Goal: Information Seeking & Learning: Check status

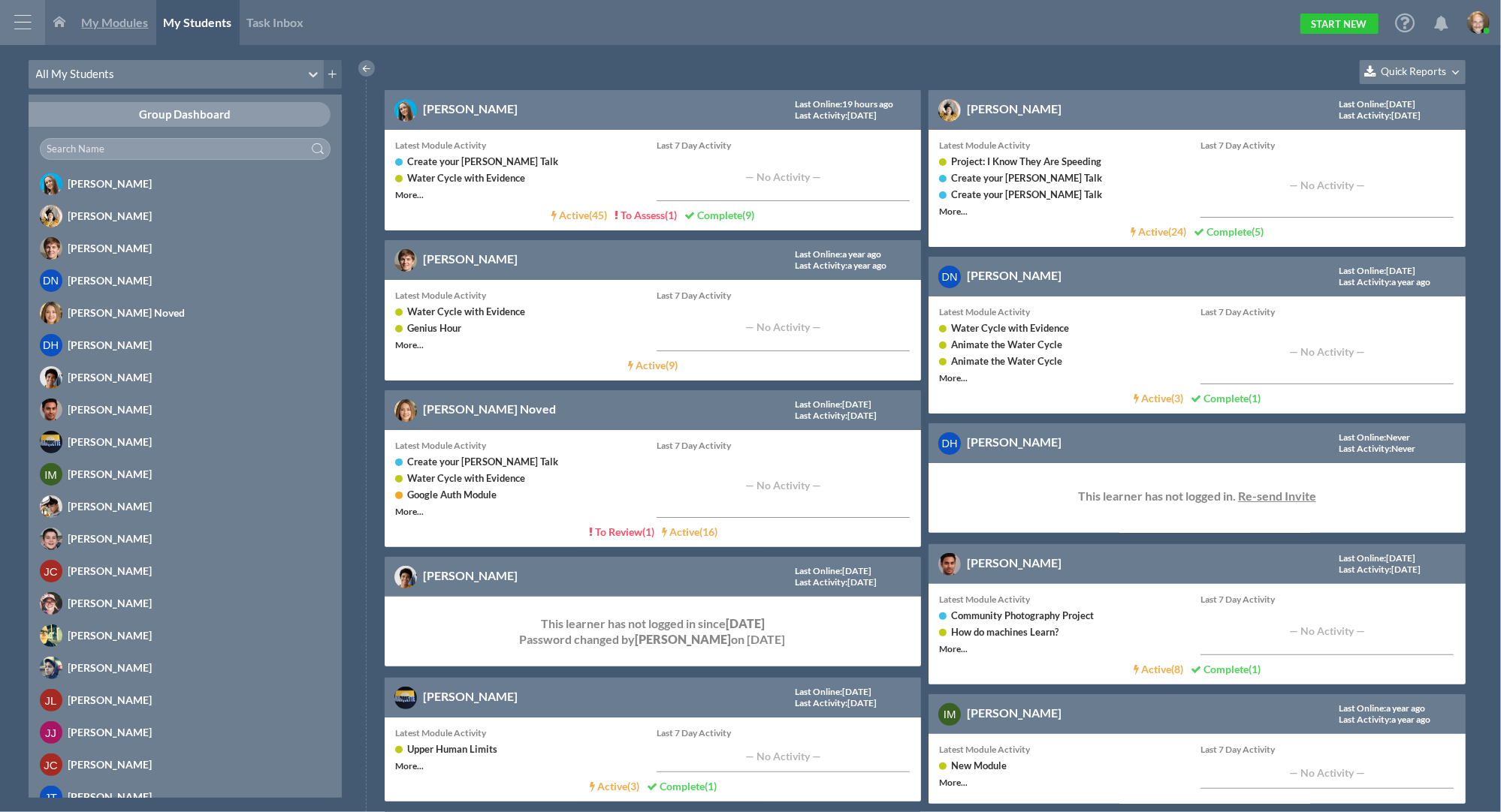
click at [133, 13] on link "My Modules" at bounding box center [116, 22] width 82 height 45
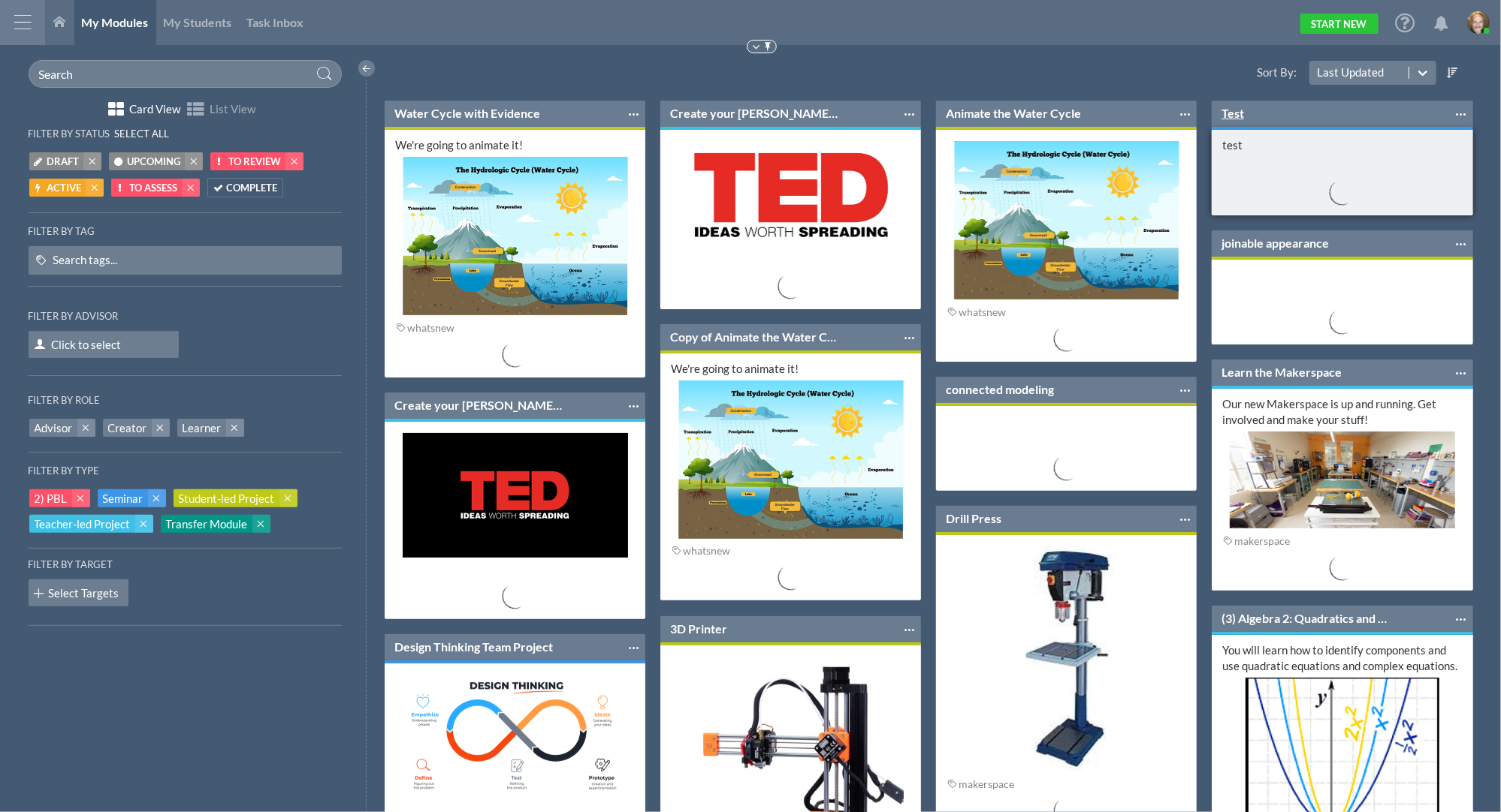
click at [1227, 115] on link "Test" at bounding box center [1232, 113] width 23 height 17
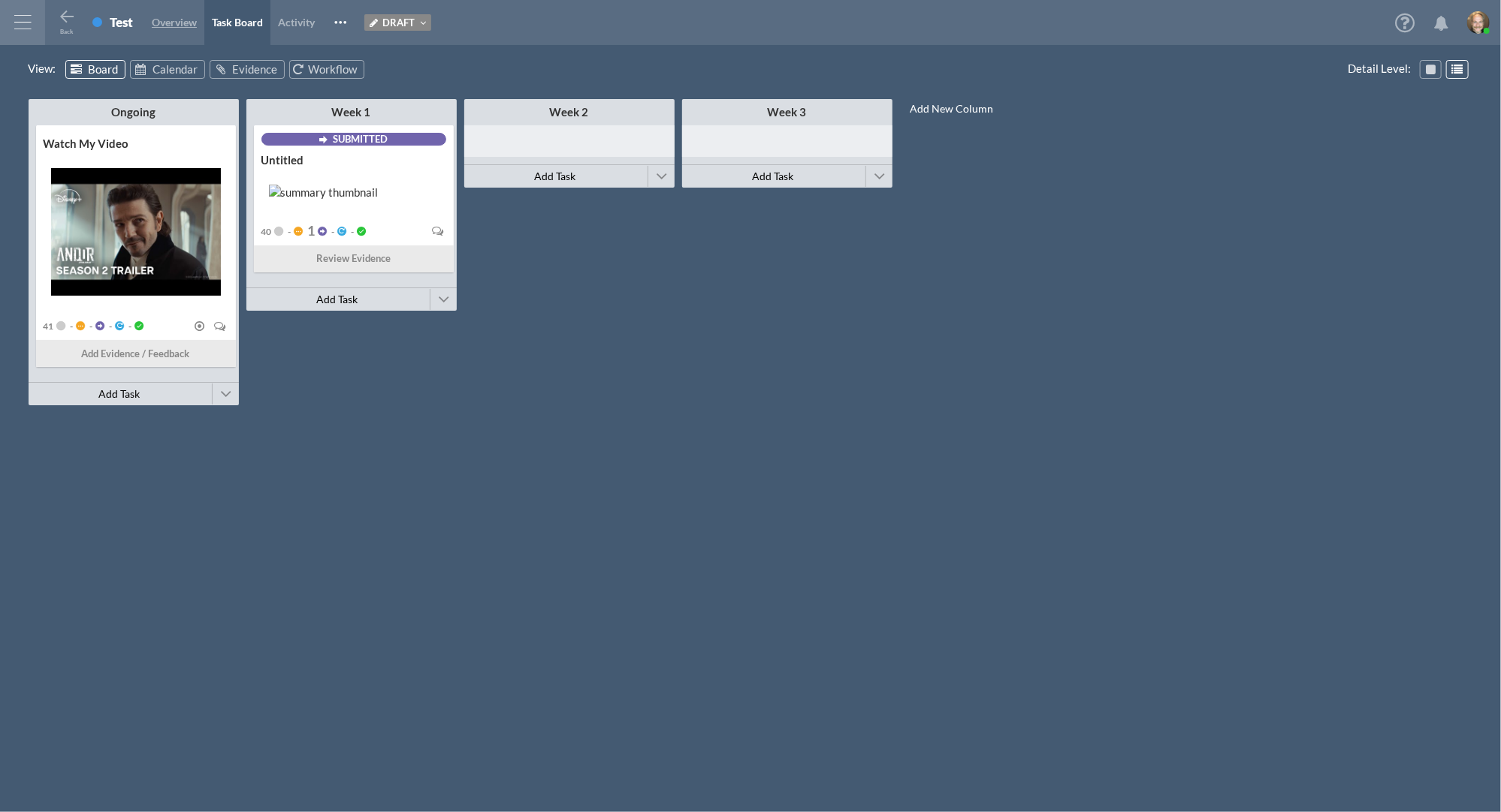
click at [159, 19] on span "Overview" at bounding box center [173, 22] width 45 height 13
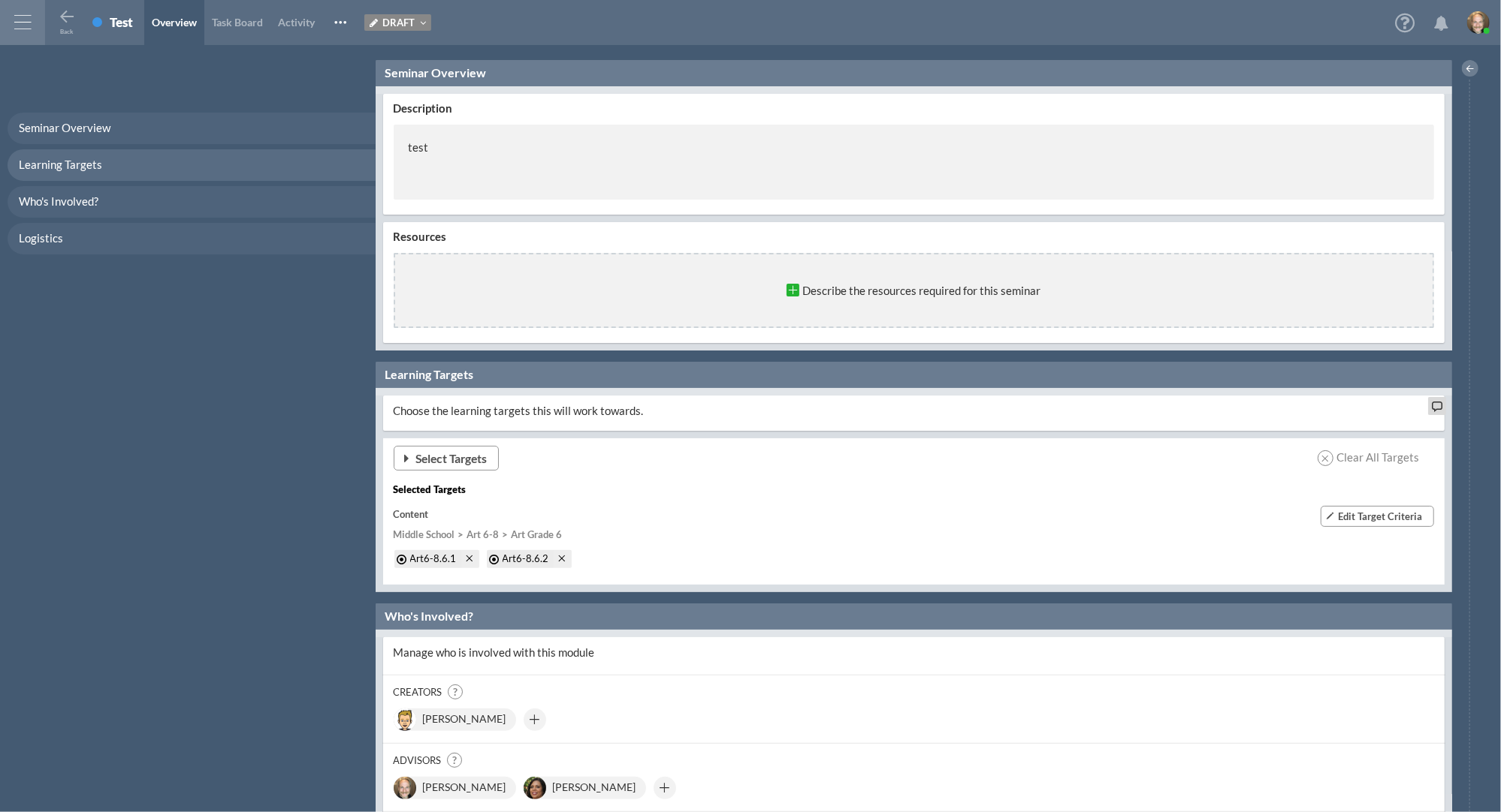
click at [439, 464] on span "Select Targets" at bounding box center [451, 458] width 72 height 16
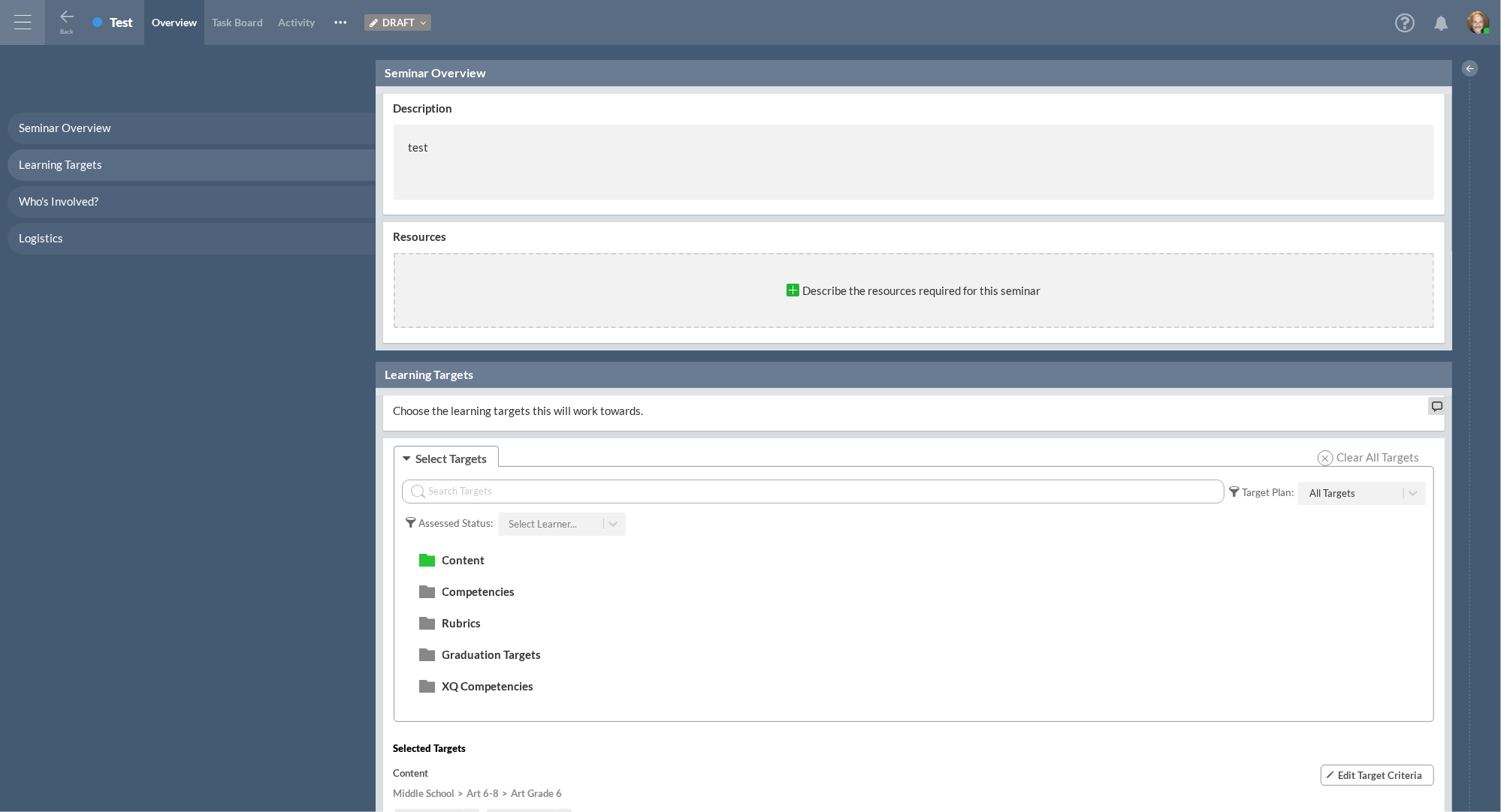
click at [1351, 458] on span "Clear All Targets" at bounding box center [1375, 457] width 86 height 16
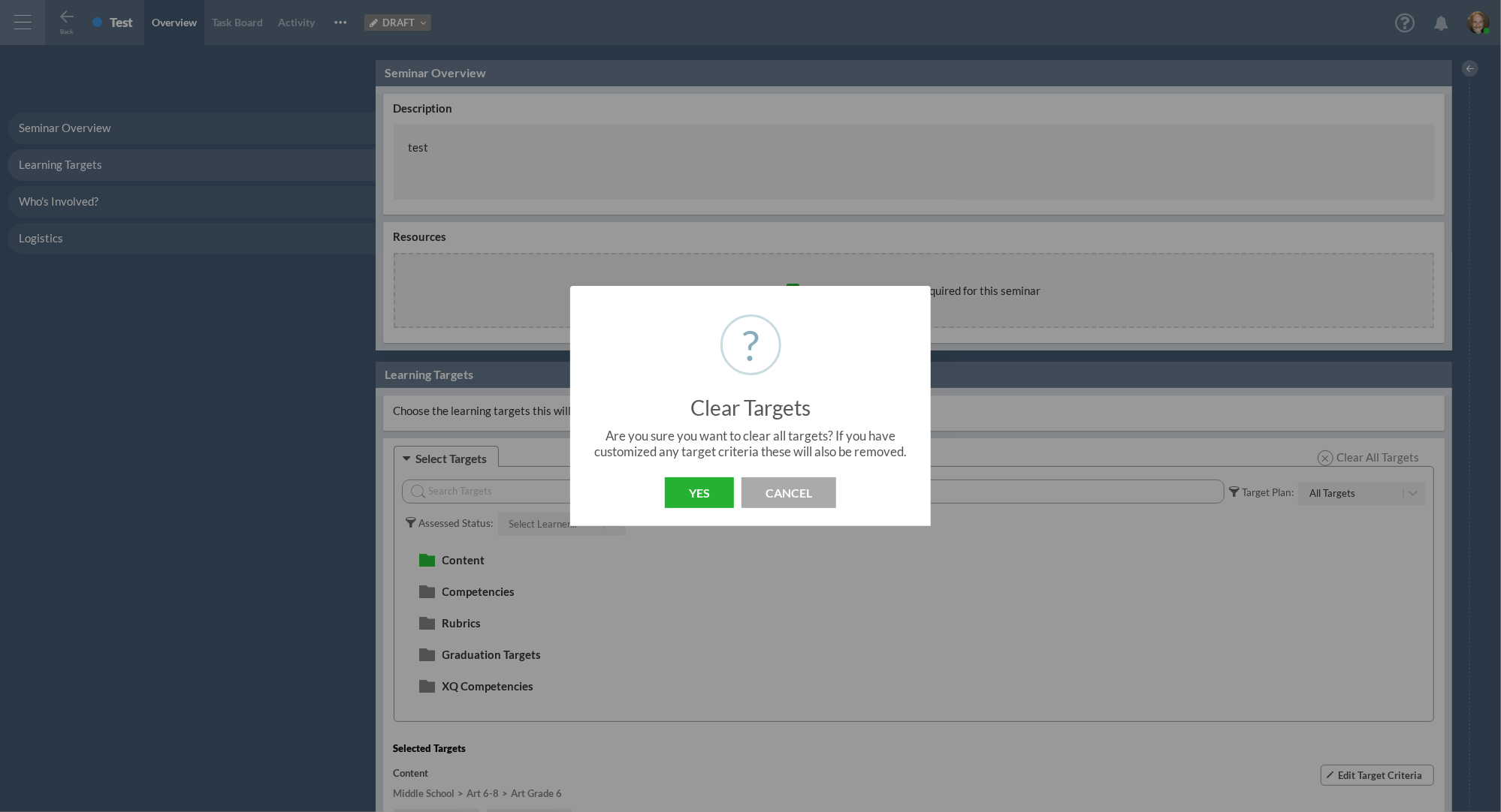
click at [706, 488] on button "Yes" at bounding box center [699, 492] width 69 height 31
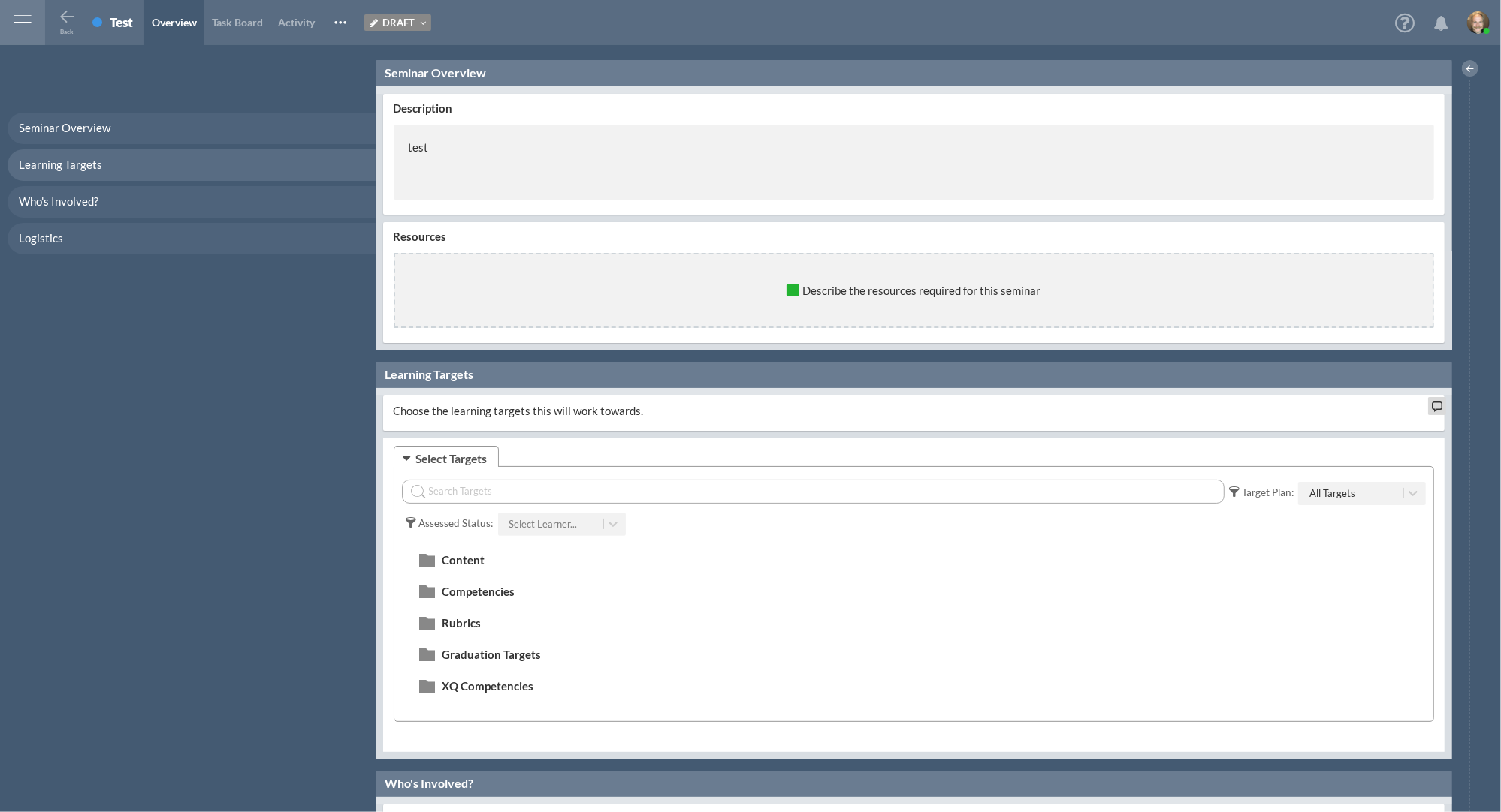
click at [567, 516] on div "Select Learner..." at bounding box center [560, 524] width 102 height 16
click at [1318, 496] on div "All Targets" at bounding box center [1332, 494] width 46 height 16
click at [1316, 544] on div "Required Targets" at bounding box center [1361, 550] width 128 height 28
click at [595, 532] on div "Select Learner..." at bounding box center [552, 524] width 102 height 23
click at [569, 582] on div "[PERSON_NAME]" at bounding box center [560, 580] width 128 height 28
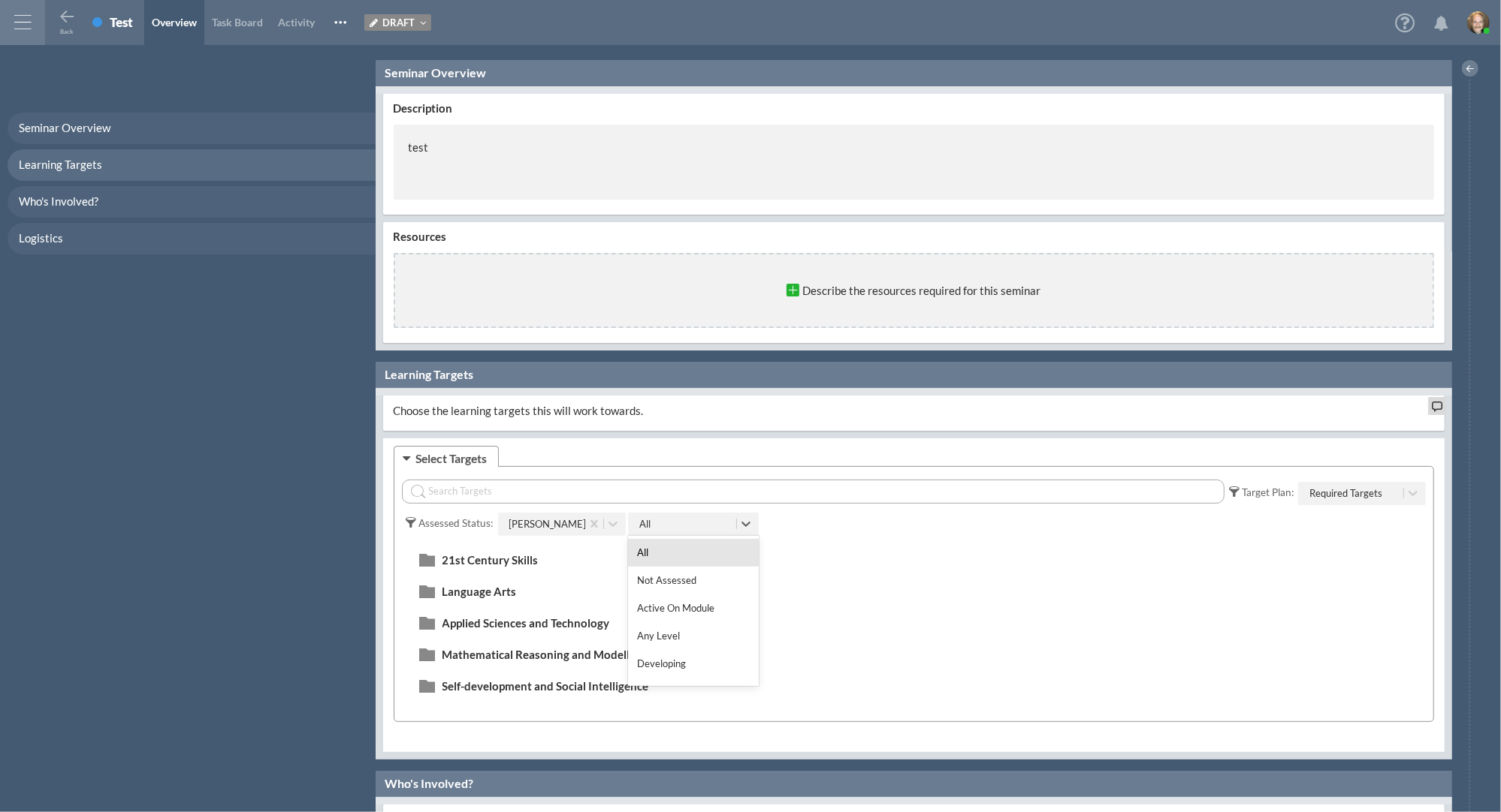
click at [727, 532] on div "All" at bounding box center [684, 524] width 105 height 23
click at [694, 585] on div "Not Assessed" at bounding box center [693, 581] width 131 height 28
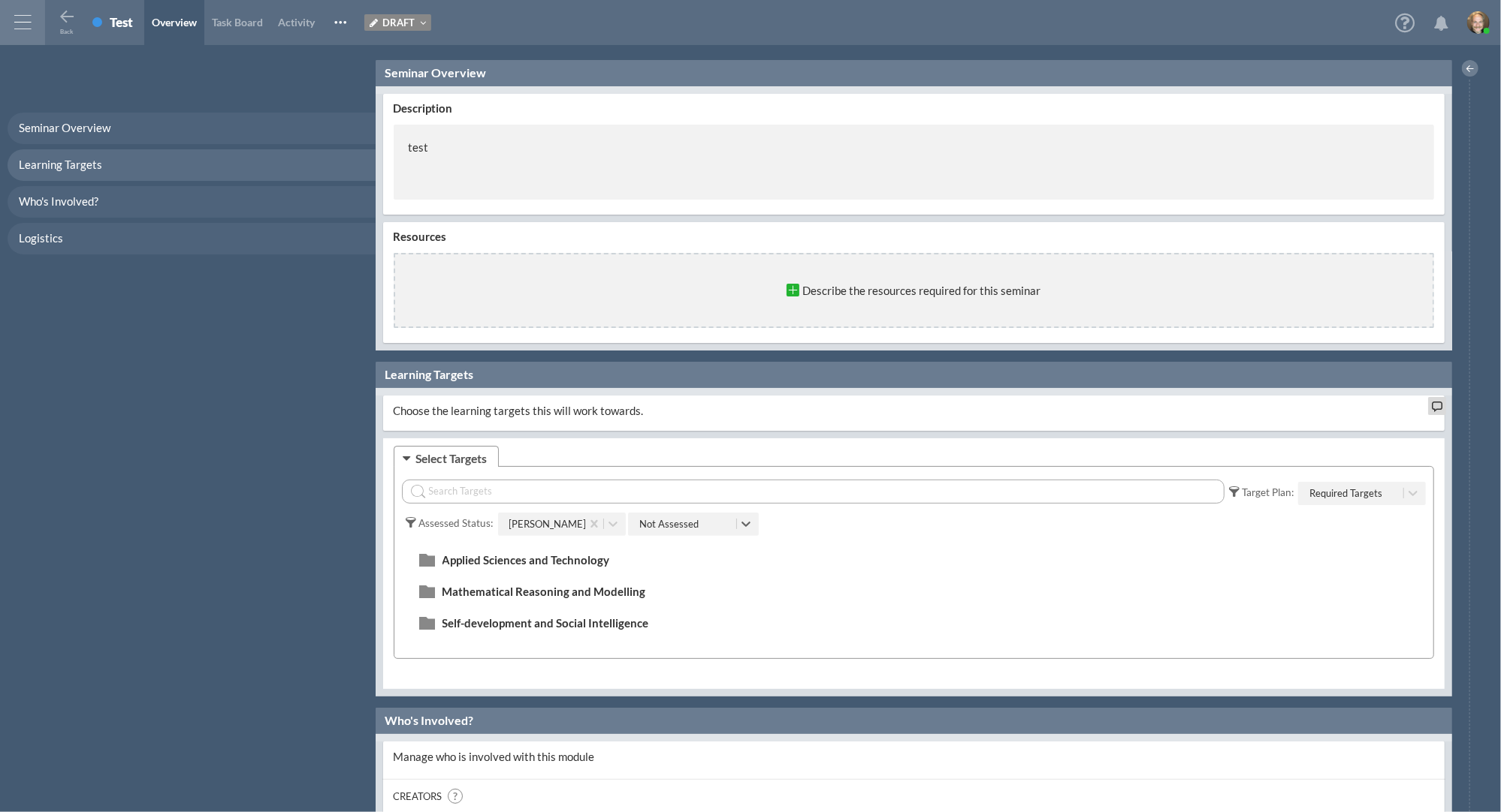
click at [709, 520] on div "Not Assessed" at bounding box center [684, 524] width 105 height 23
click at [691, 615] on div "Active On Module" at bounding box center [693, 609] width 131 height 28
click at [730, 530] on div "Active On Module" at bounding box center [684, 524] width 105 height 23
click at [699, 634] on div "Any Level" at bounding box center [693, 637] width 131 height 28
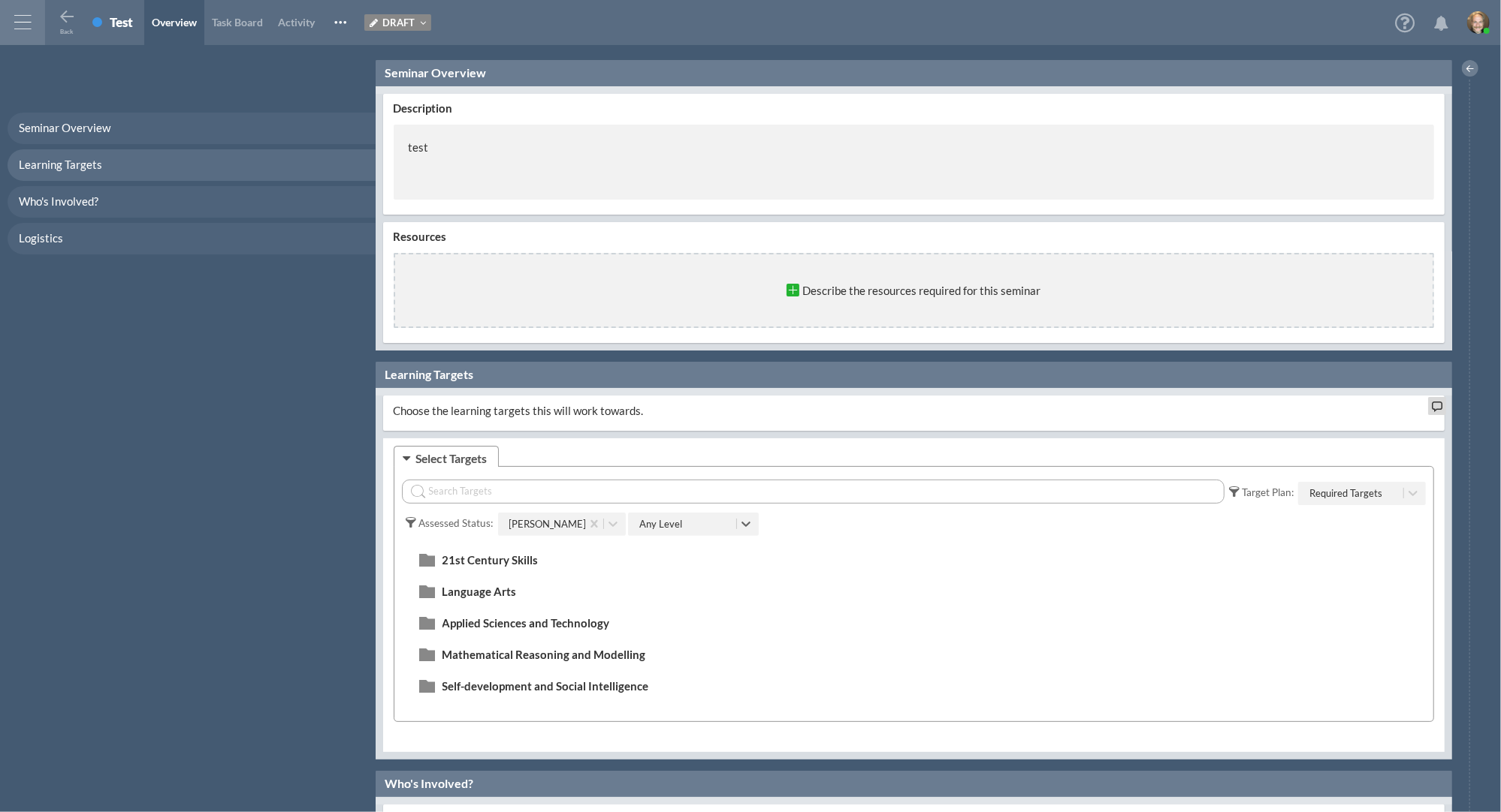
click at [703, 524] on div "Any Level" at bounding box center [684, 524] width 105 height 23
click at [694, 658] on div "Developing" at bounding box center [693, 665] width 131 height 28
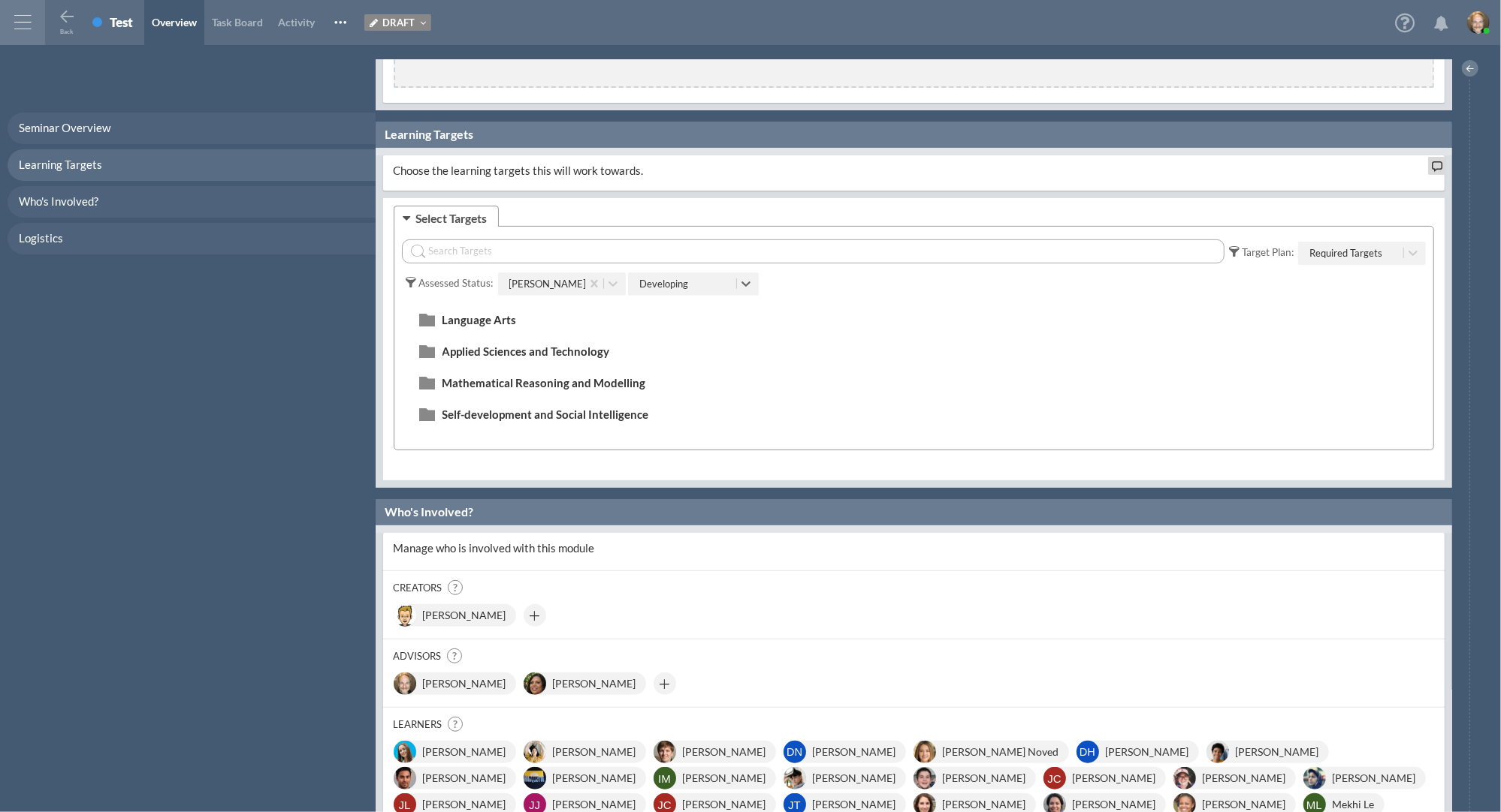
click at [1481, 27] on img at bounding box center [1478, 22] width 23 height 23
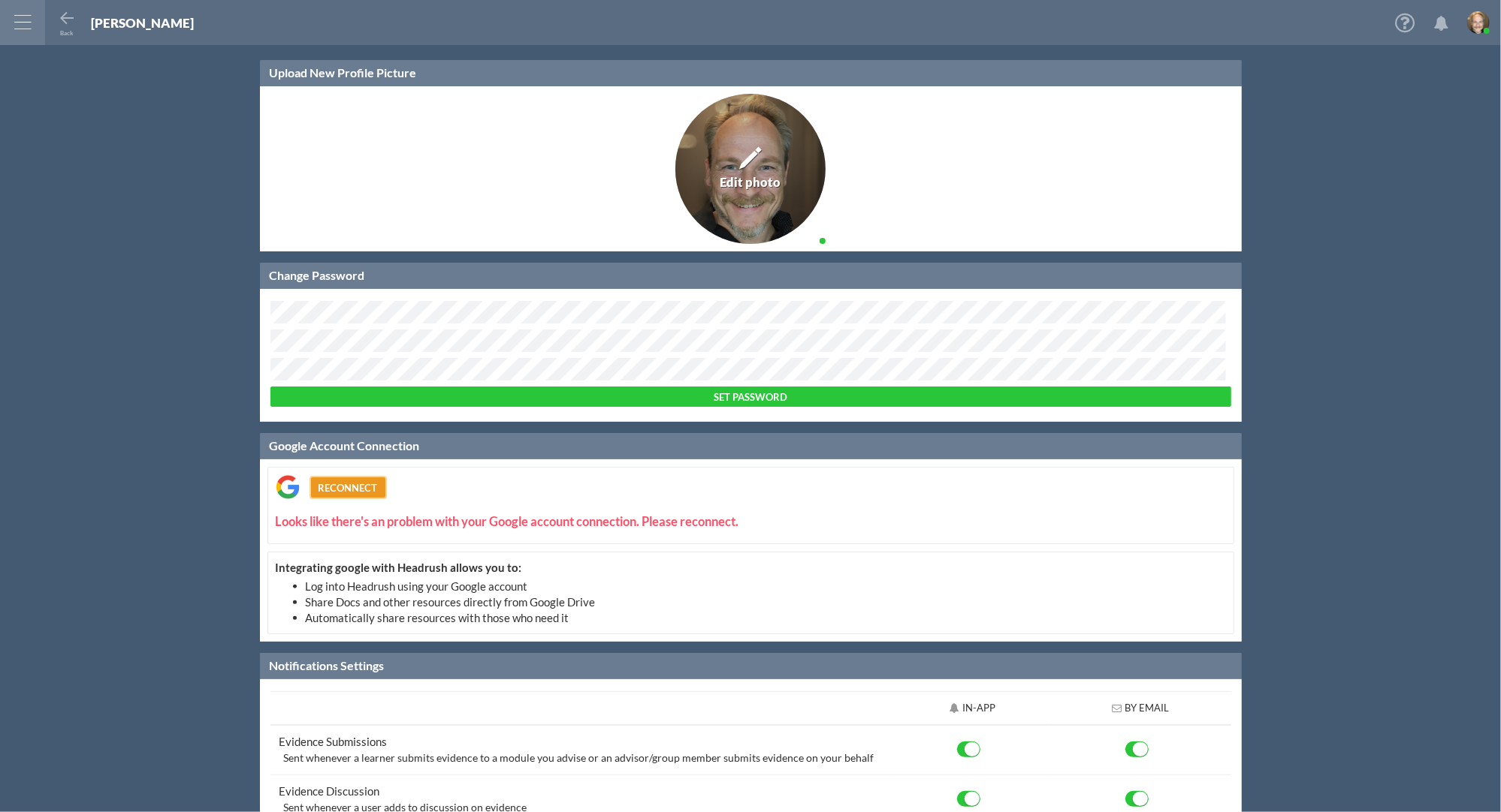
click at [370, 485] on button "Reconnect" at bounding box center [348, 487] width 75 height 20
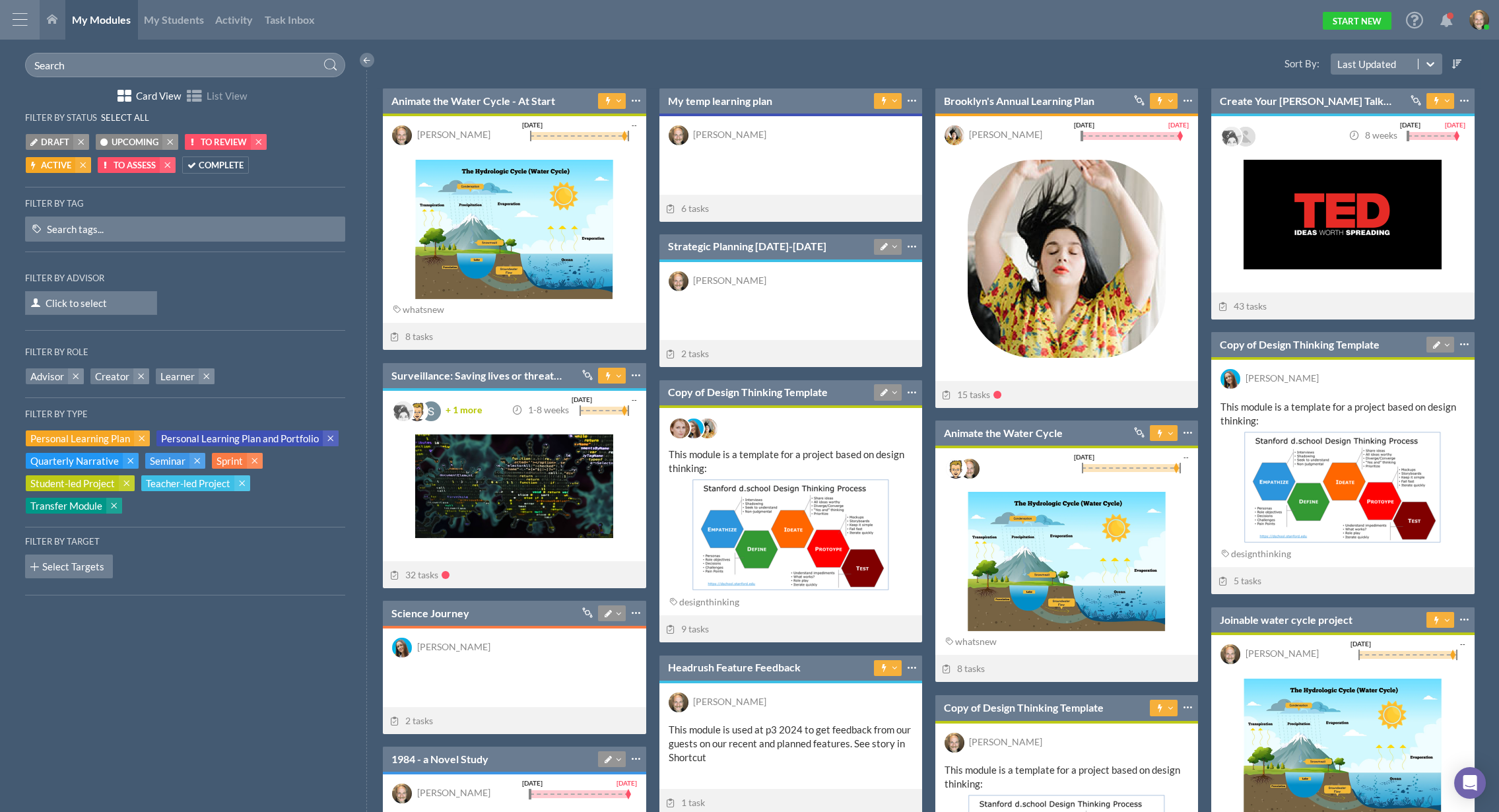
click at [10, 18] on div at bounding box center [19, 19] width 39 height 39
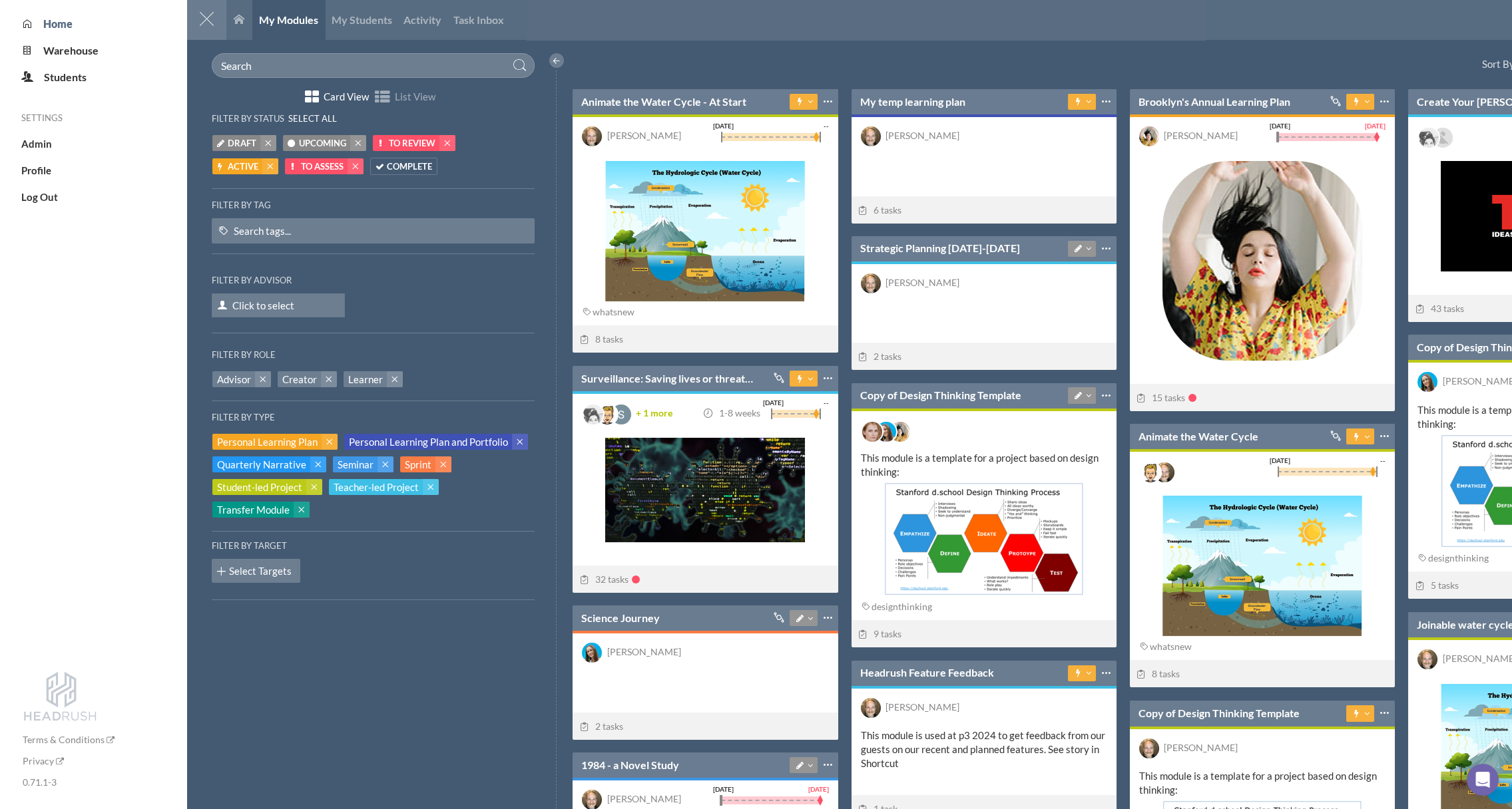
click at [54, 150] on li "Admin" at bounding box center [103, 144] width 165 height 14
click at [24, 135] on ul "Admin Profile Log Out" at bounding box center [103, 165] width 165 height 77
click at [41, 142] on span "Admin" at bounding box center [36, 144] width 31 height 12
select select "20"
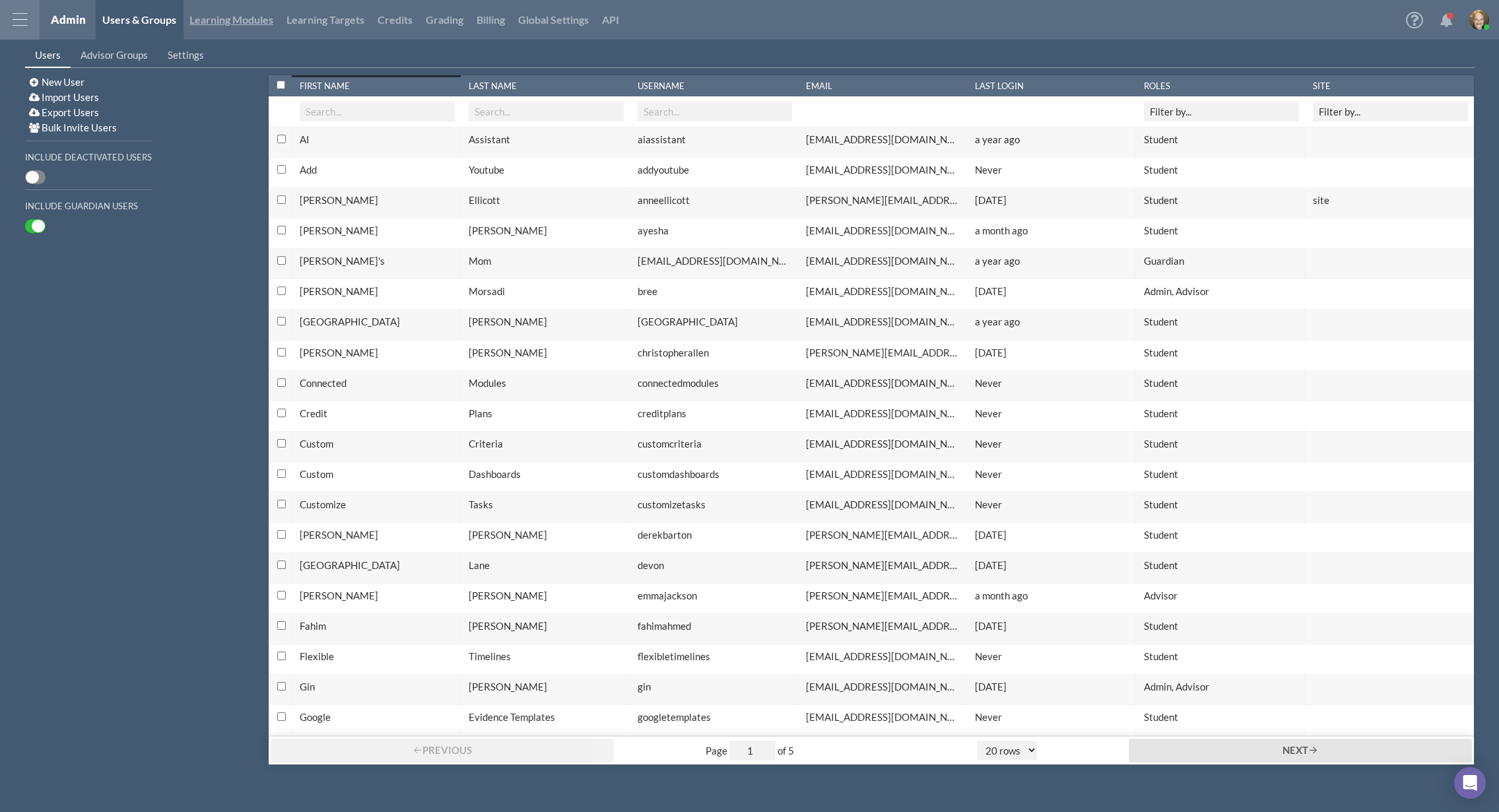
click at [250, 22] on link "Learning Modules" at bounding box center [231, 19] width 97 height 39
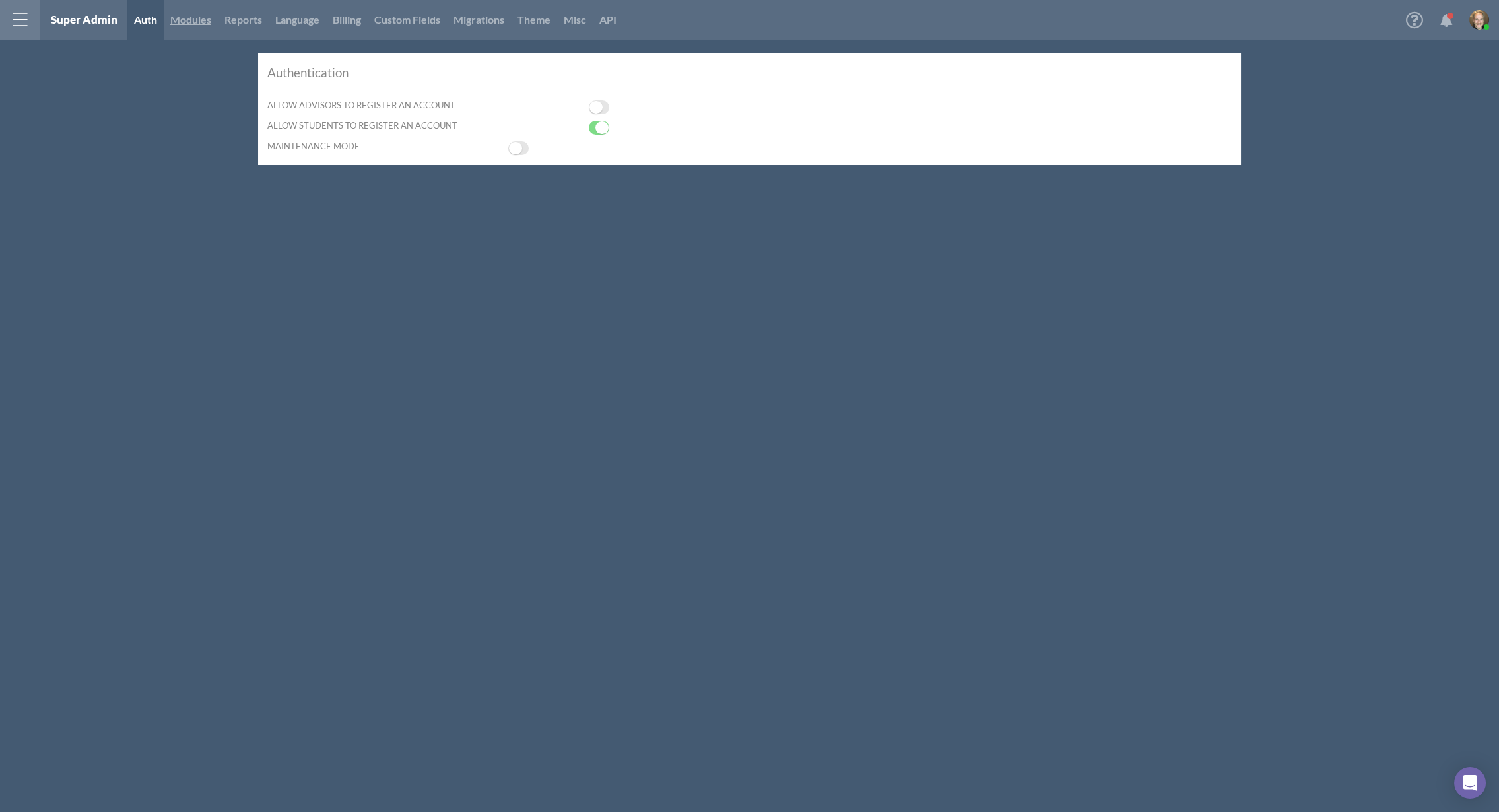
click at [197, 23] on link "Modules" at bounding box center [191, 19] width 54 height 39
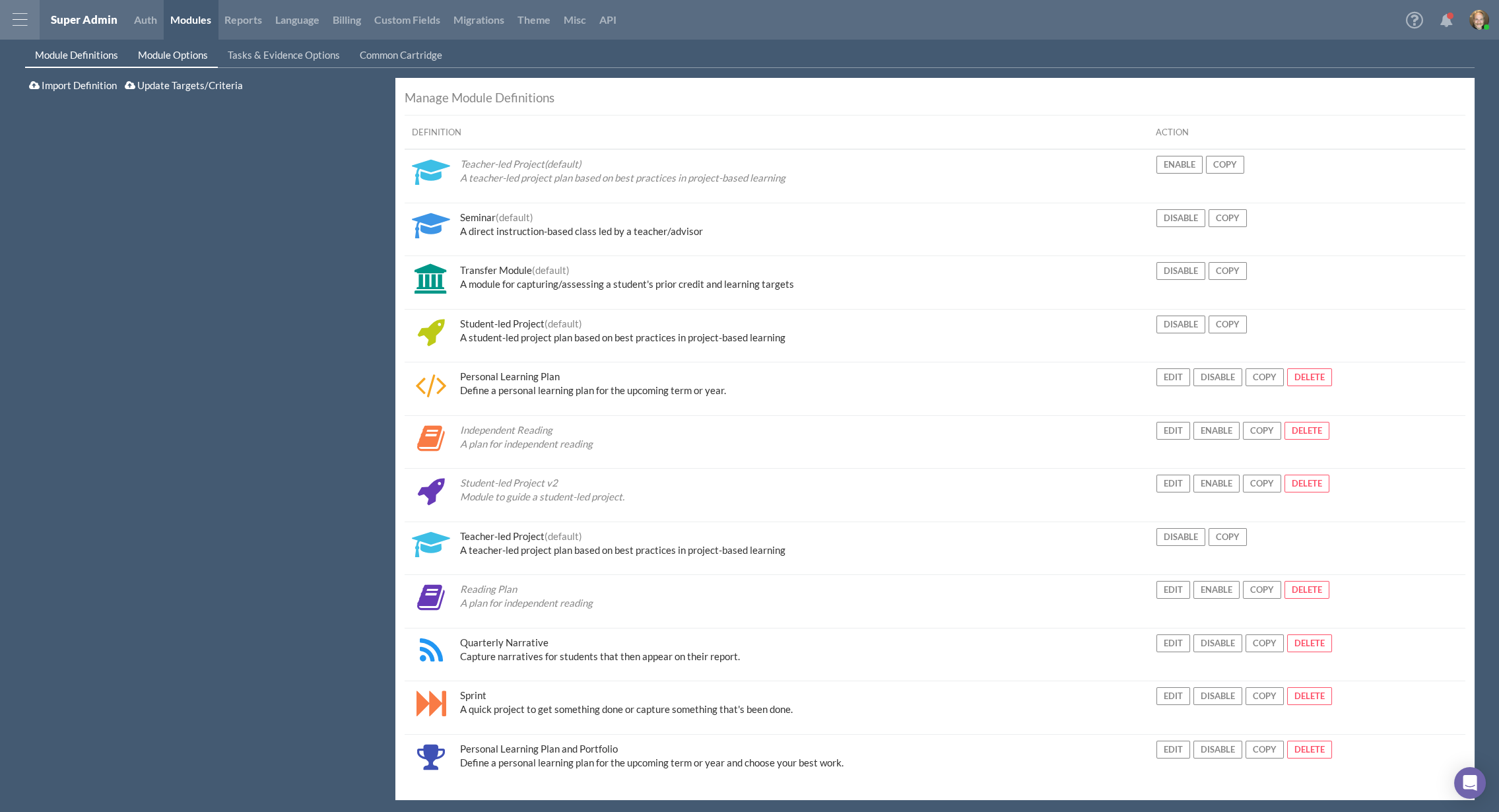
click at [184, 60] on span "Module Options" at bounding box center [173, 55] width 70 height 12
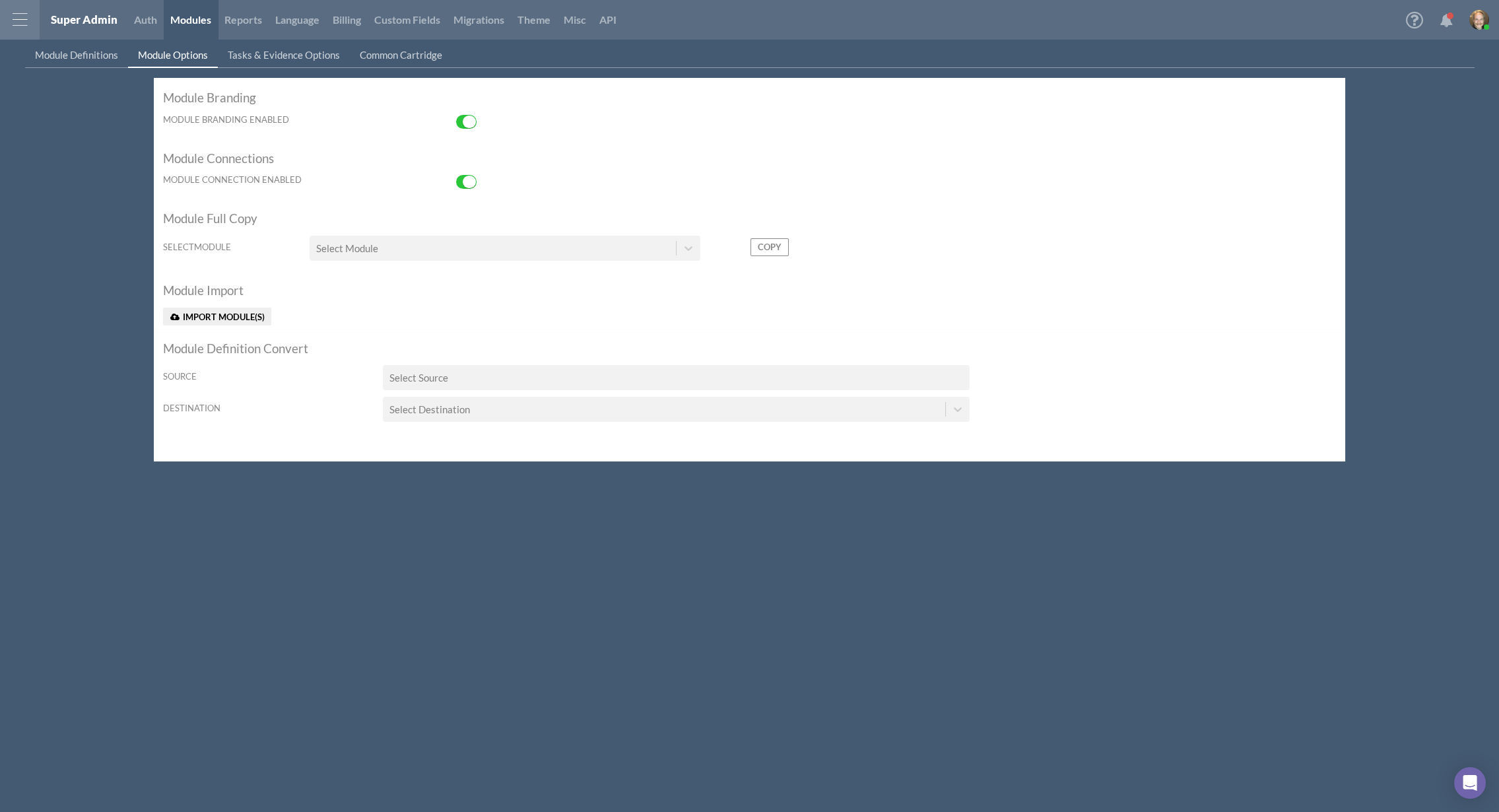
click at [520, 234] on section "Module Full Copy selectModule Select Module Copy" at bounding box center [750, 235] width 1191 height 72
click at [527, 245] on div "Select Module" at bounding box center [492, 248] width 366 height 22
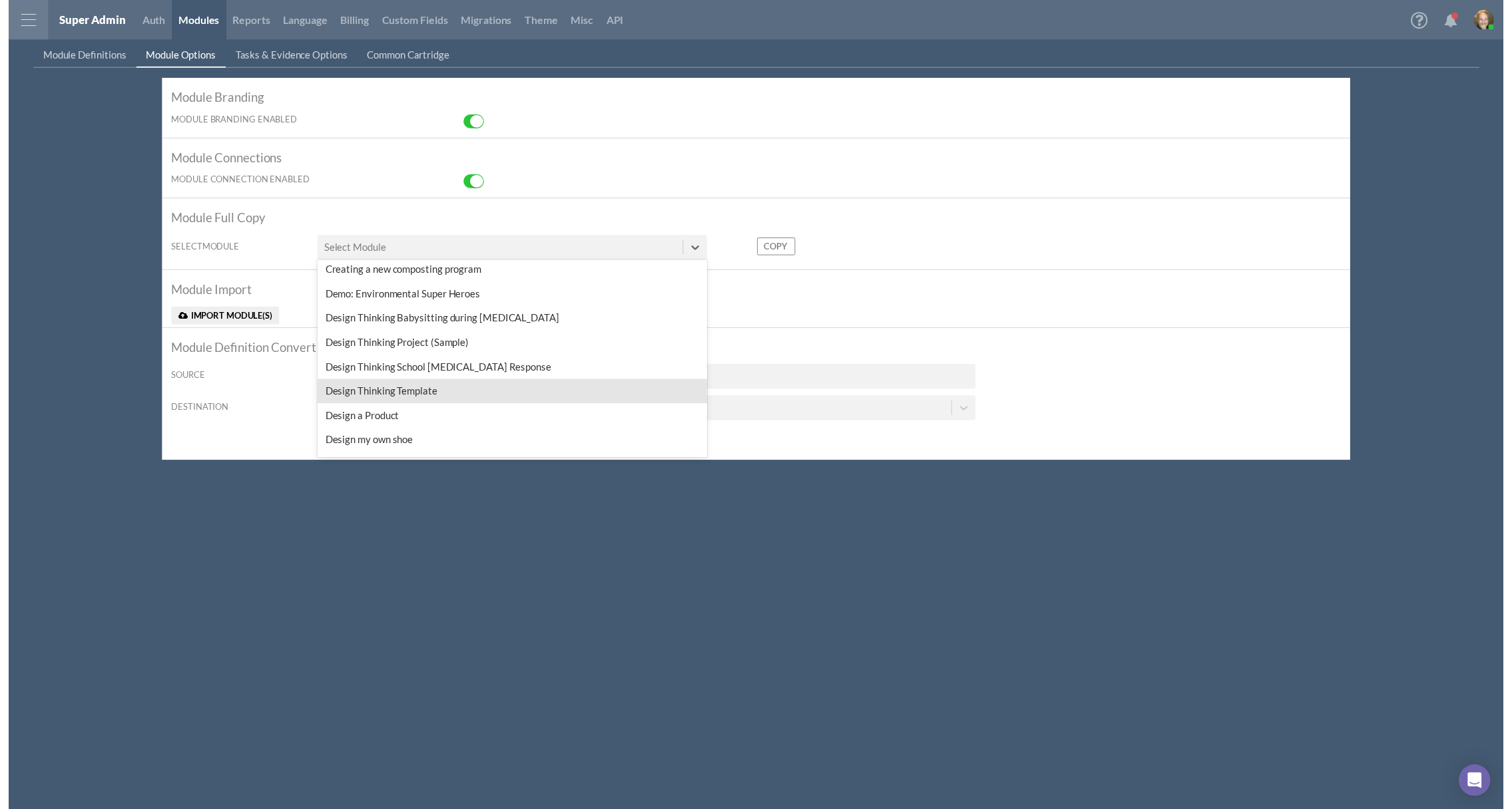
scroll to position [7986, 0]
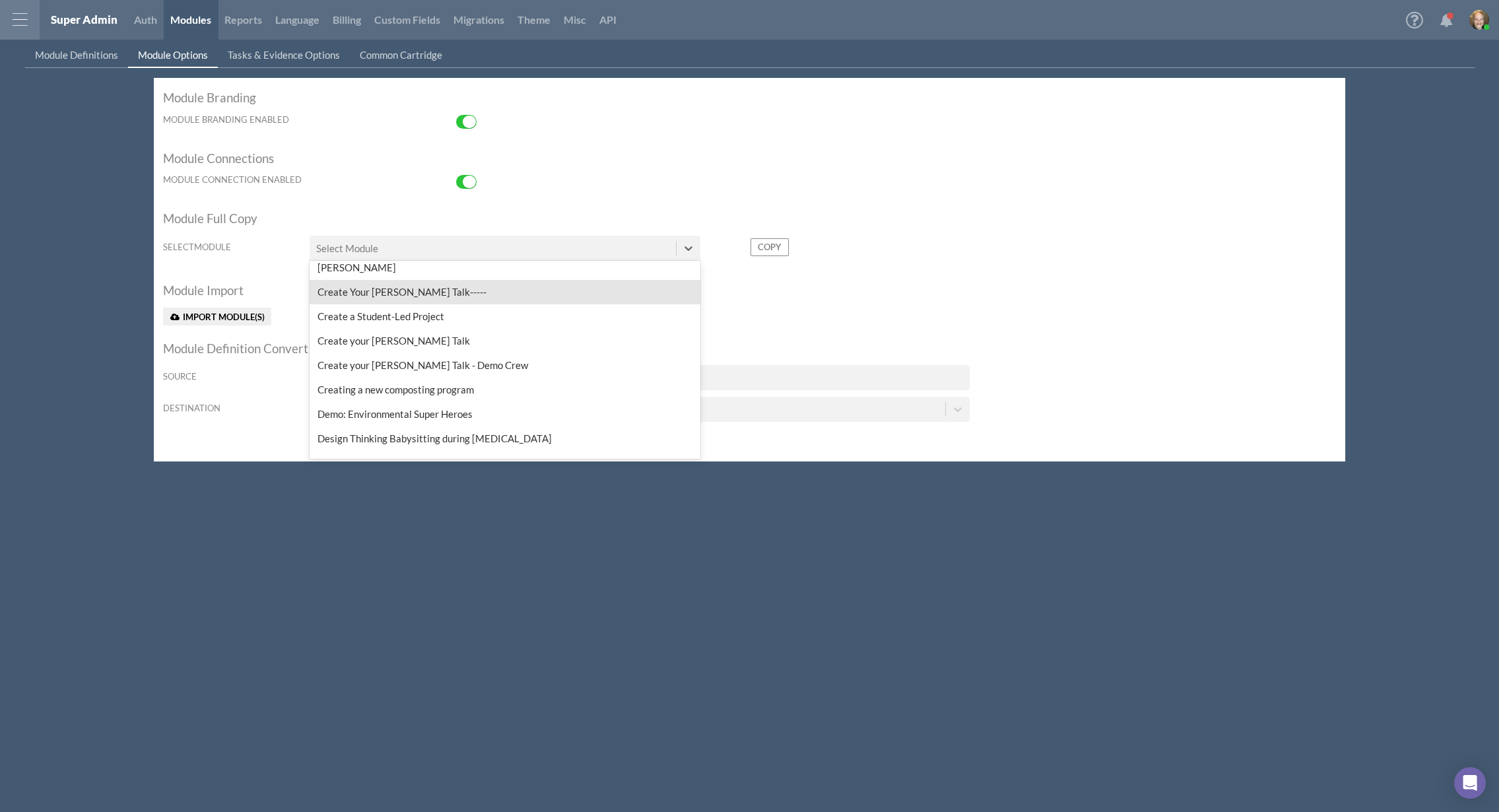
click at [425, 291] on div "Create Your TED Talk-----" at bounding box center [505, 292] width 391 height 25
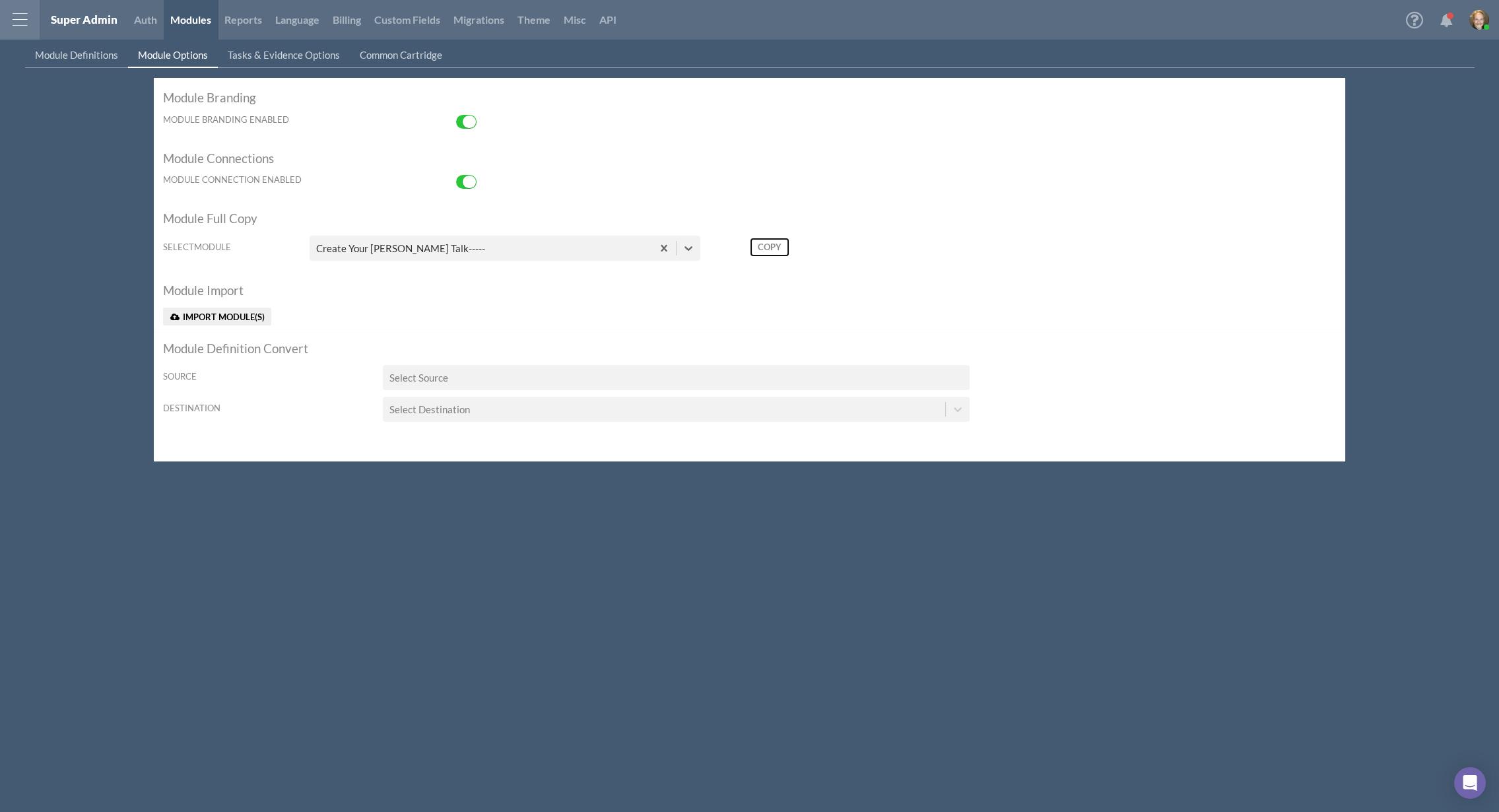
click at [773, 248] on button "Copy" at bounding box center [770, 247] width 39 height 18
click at [15, 20] on div at bounding box center [19, 19] width 39 height 39
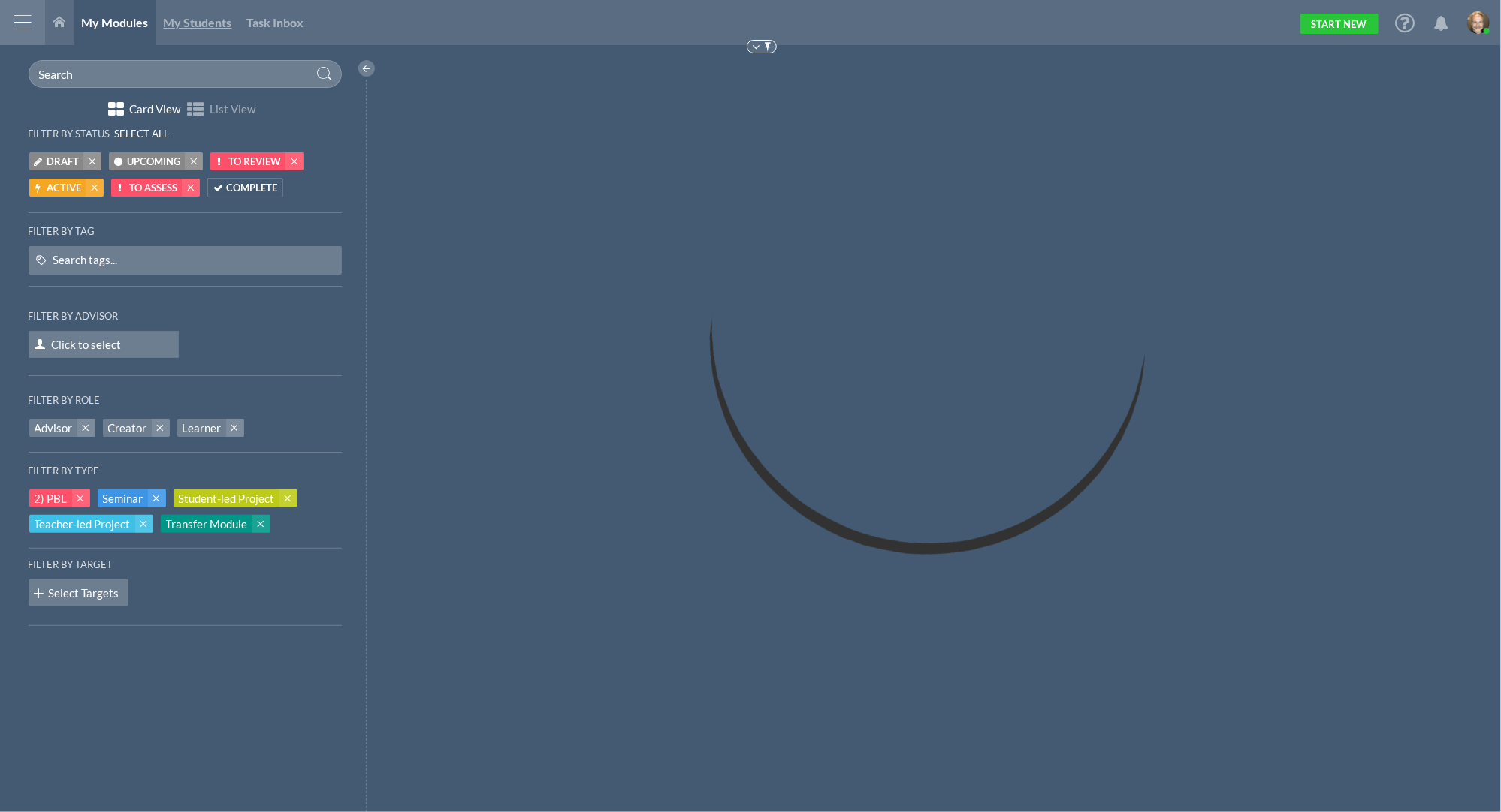
click at [196, 22] on span "My Students" at bounding box center [197, 22] width 69 height 14
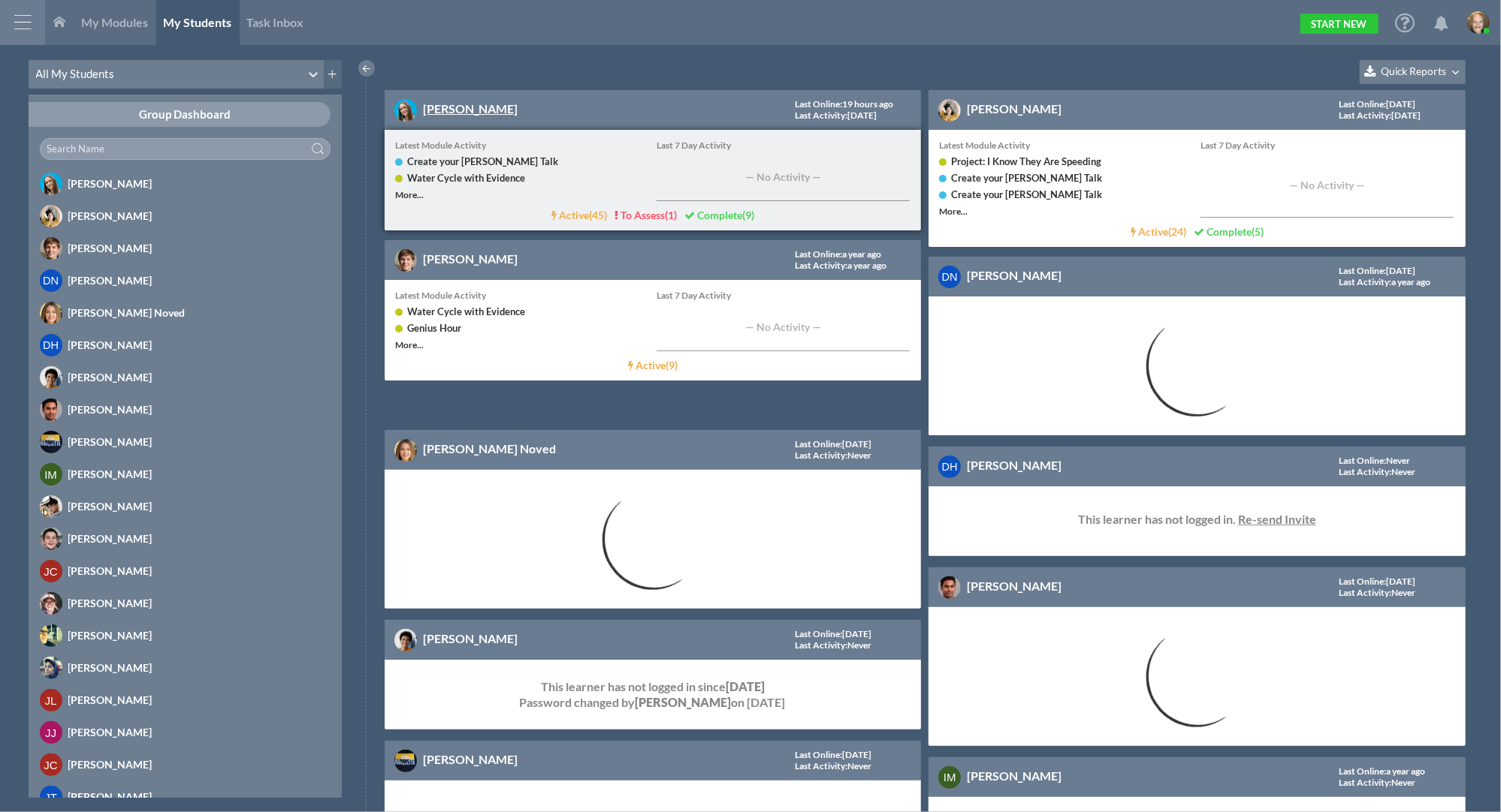
click at [464, 114] on link "[PERSON_NAME]" at bounding box center [469, 109] width 95 height 14
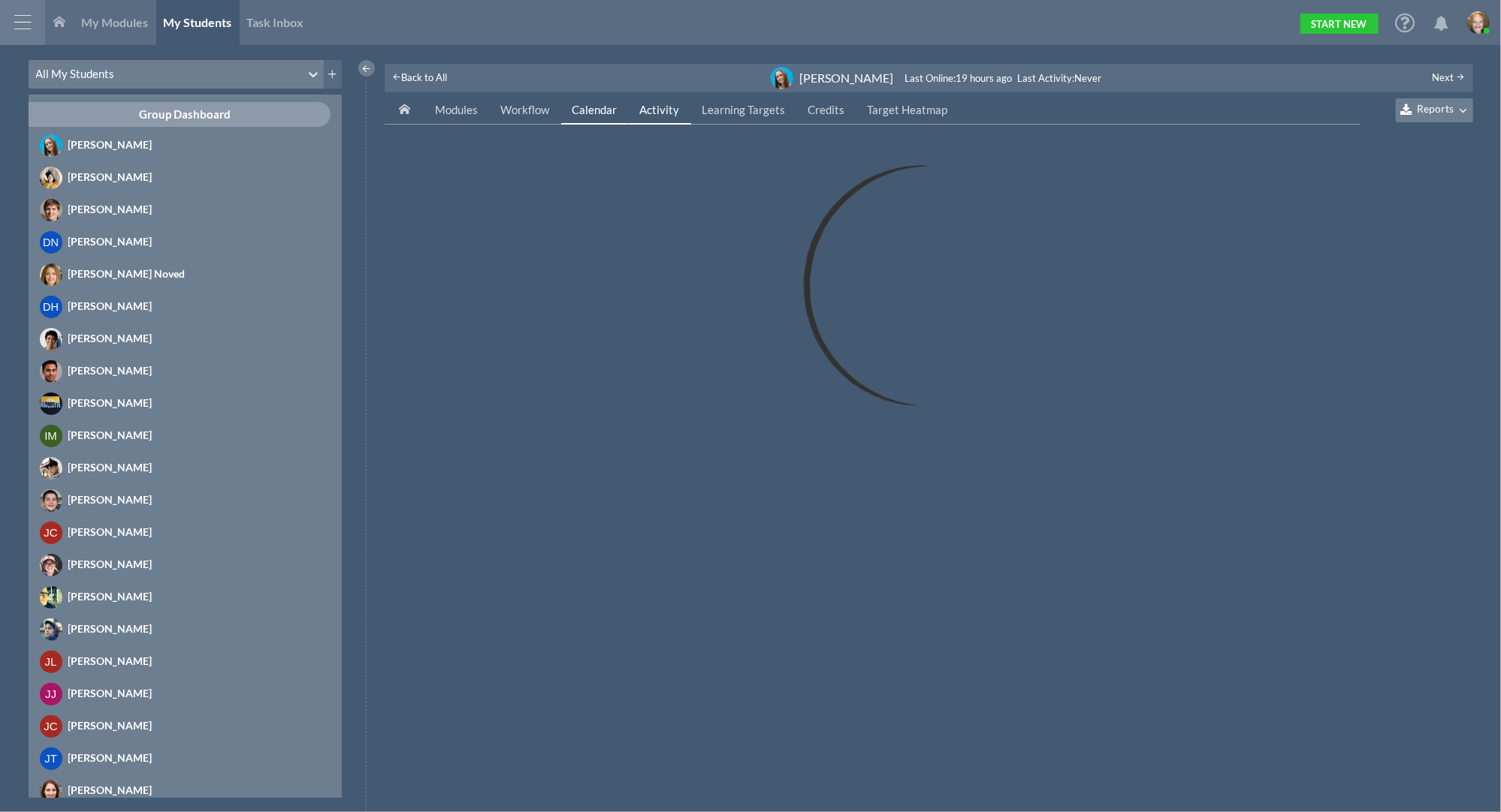
click at [663, 116] on span "Activity" at bounding box center [660, 110] width 40 height 14
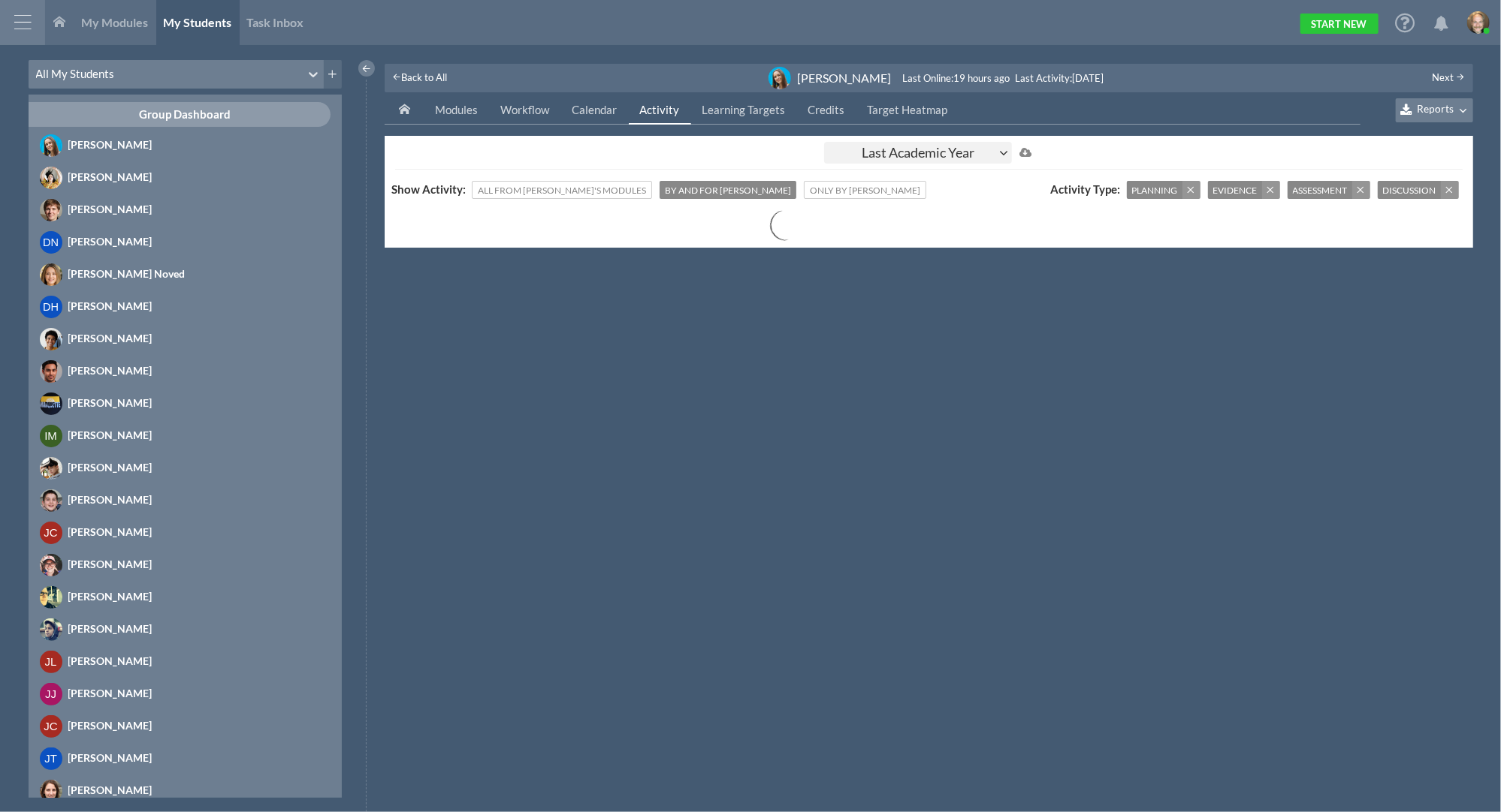
click at [934, 152] on div "Last Academic Year" at bounding box center [918, 152] width 187 height 22
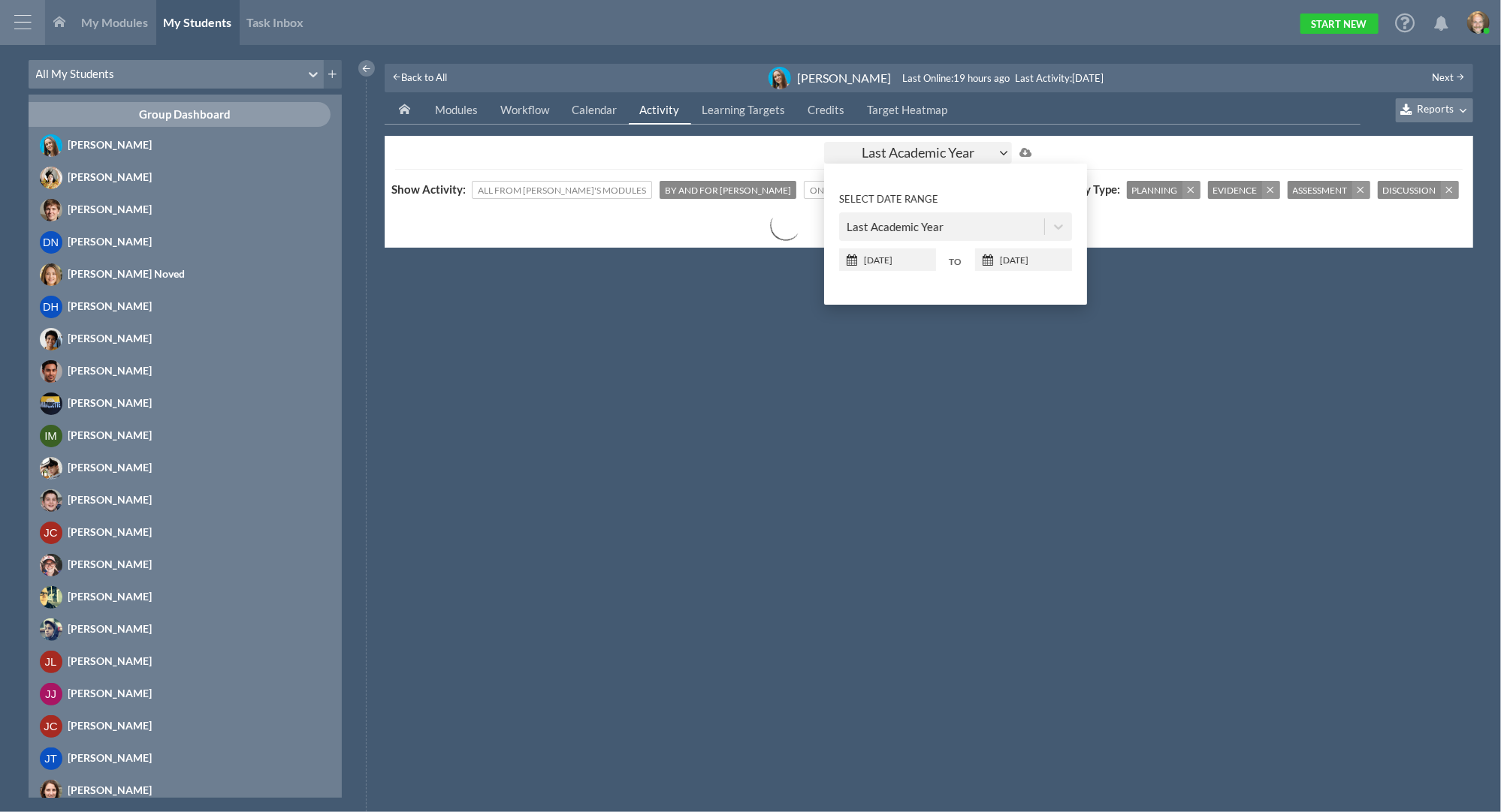
click at [934, 220] on div "Last Academic Year" at bounding box center [894, 226] width 97 height 17
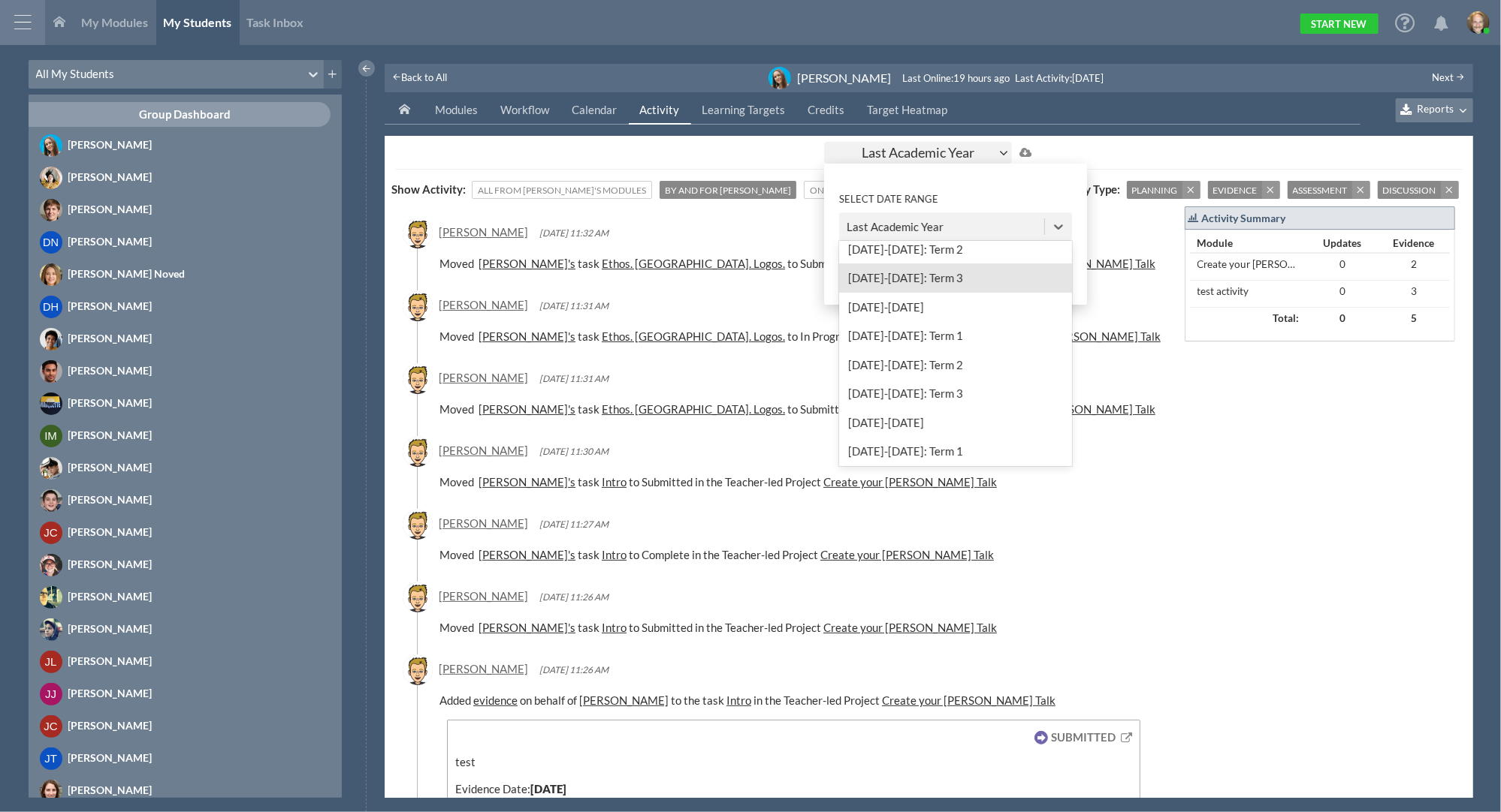
scroll to position [601, 0]
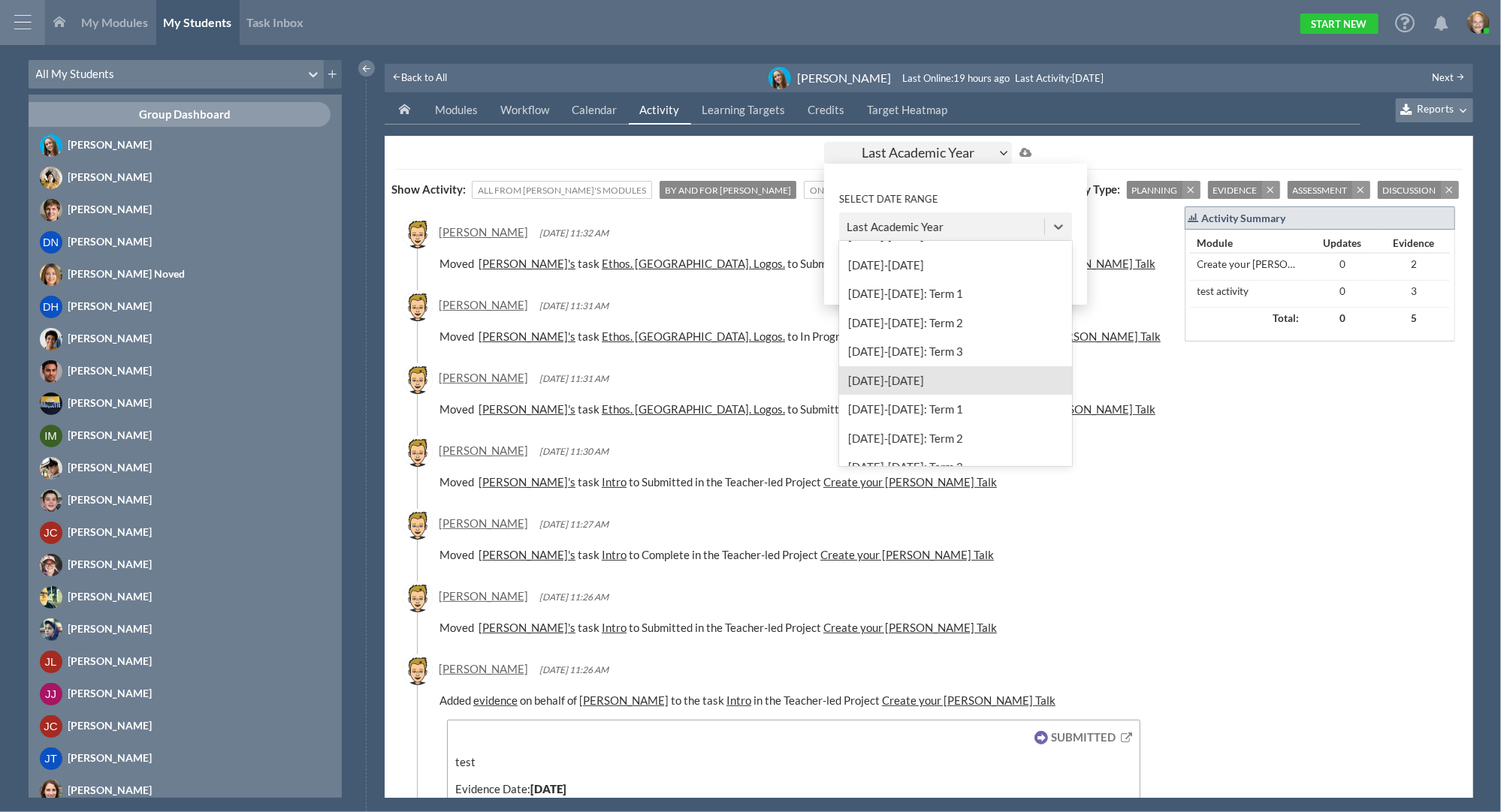
click at [943, 367] on div "2017-2018" at bounding box center [956, 380] width 233 height 29
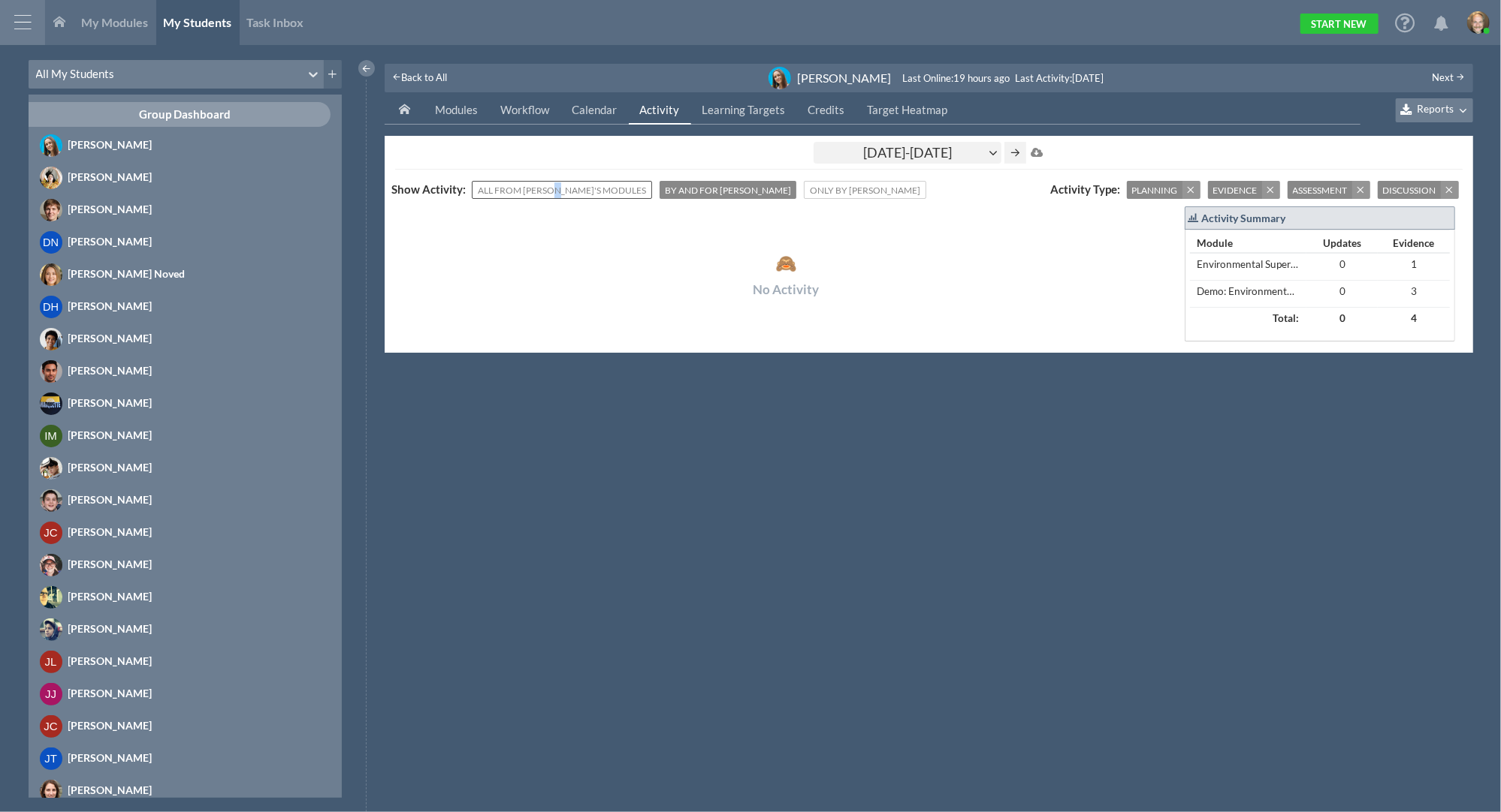
click at [554, 188] on span "All from Ayesha's Modules" at bounding box center [561, 190] width 168 height 16
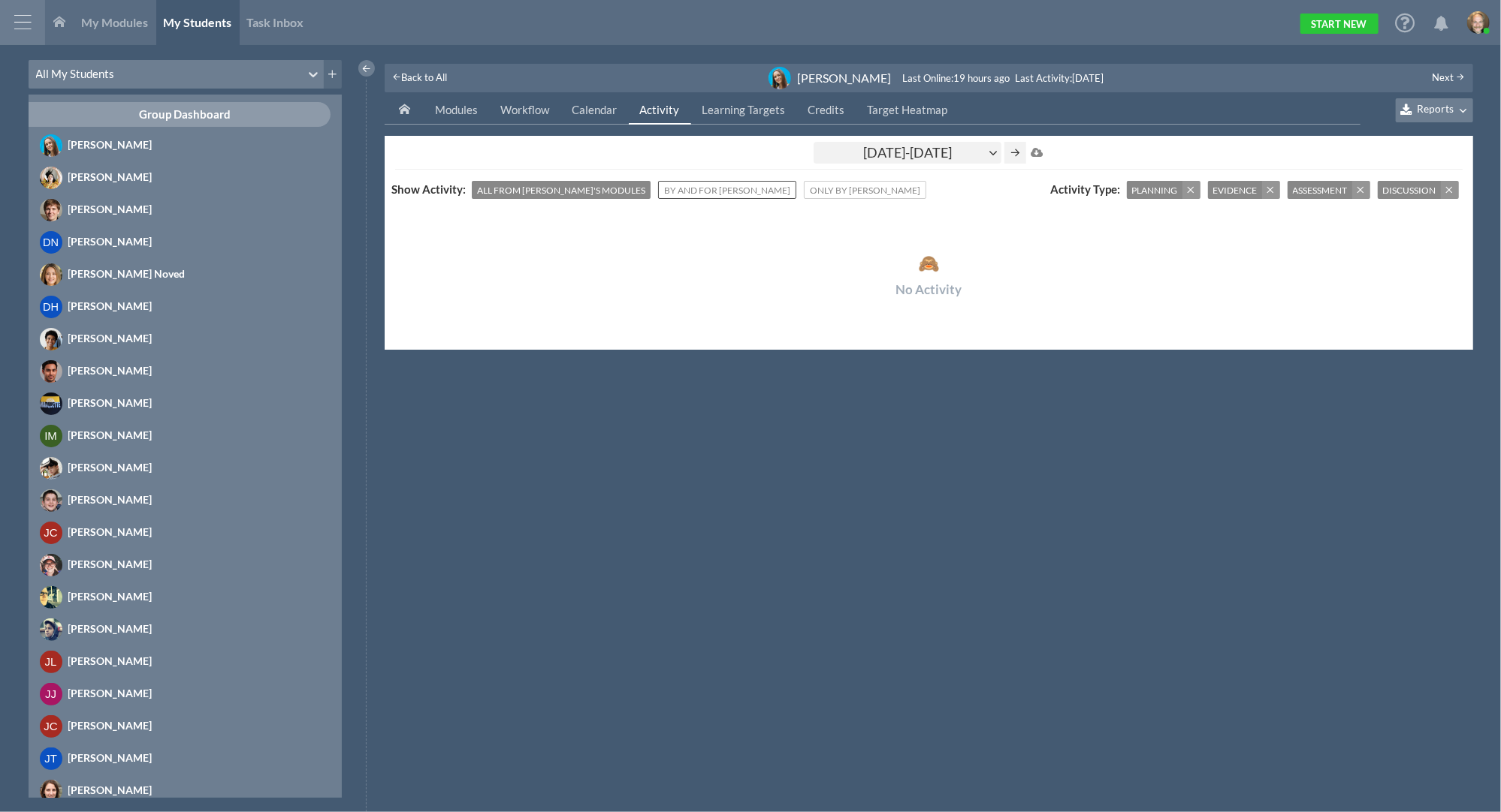
click at [676, 193] on span "By and for Ayesha" at bounding box center [727, 190] width 127 height 16
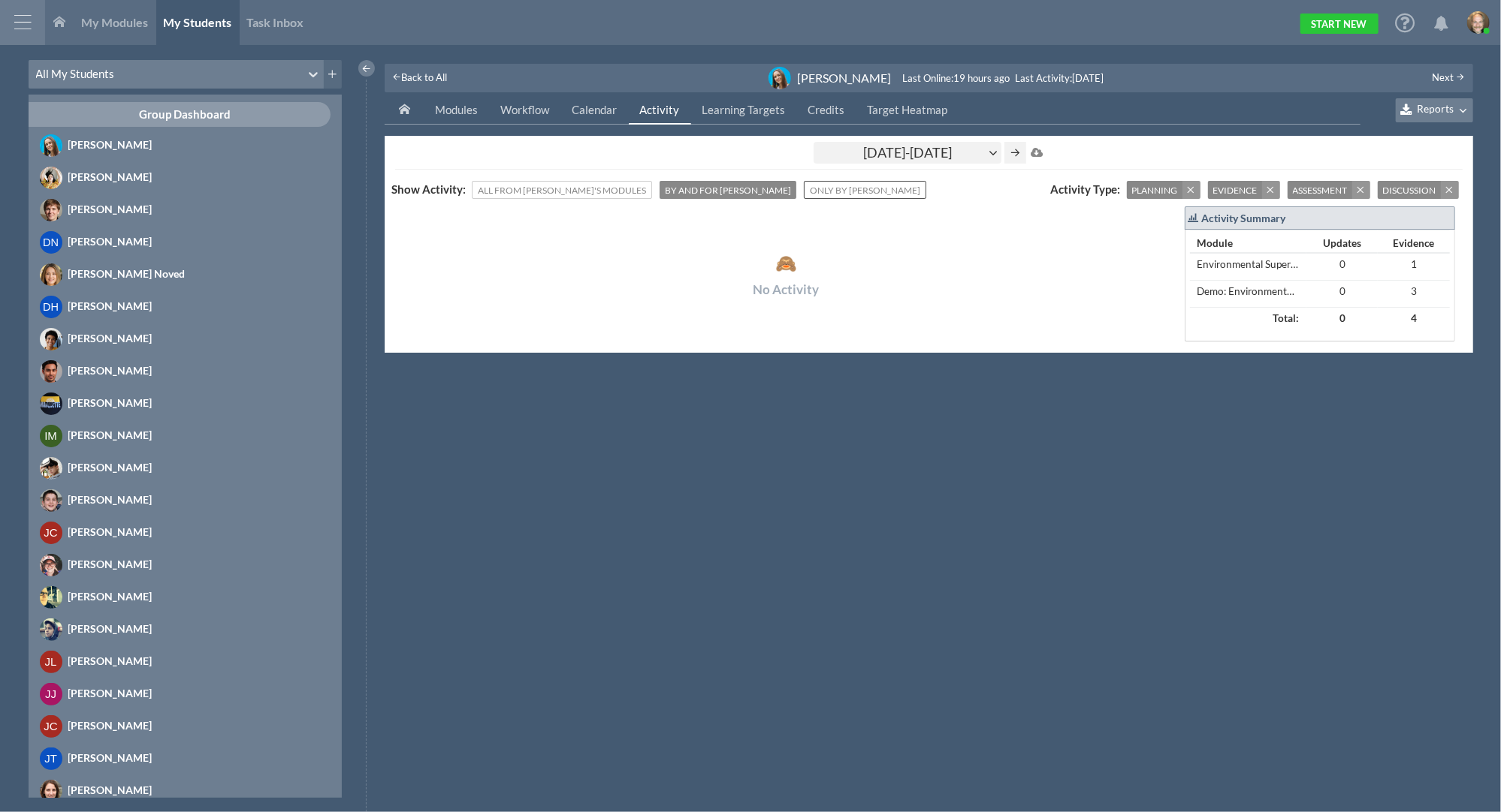
click at [809, 192] on span "Only By Ayesha" at bounding box center [864, 190] width 111 height 16
click at [677, 185] on span "By and for Ayesha" at bounding box center [729, 190] width 127 height 16
